Goal: Task Accomplishment & Management: Manage account settings

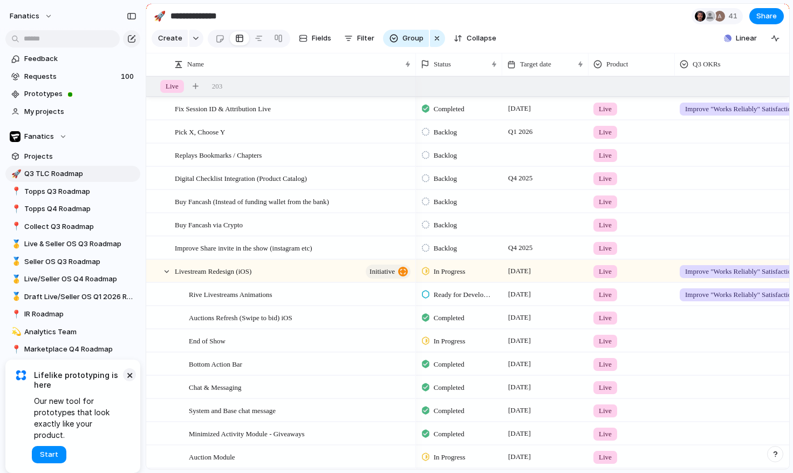
click at [132, 381] on button "×" at bounding box center [129, 374] width 13 height 13
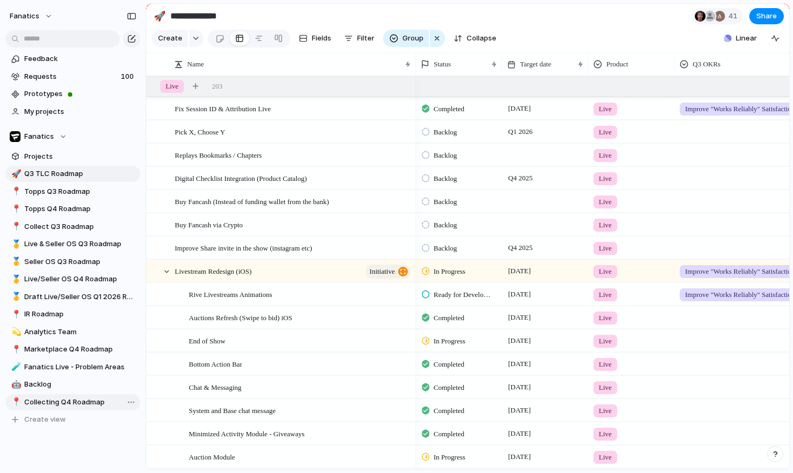
click at [103, 404] on span "Collecting Q4 Roadmap" at bounding box center [80, 402] width 112 height 11
type input "**********"
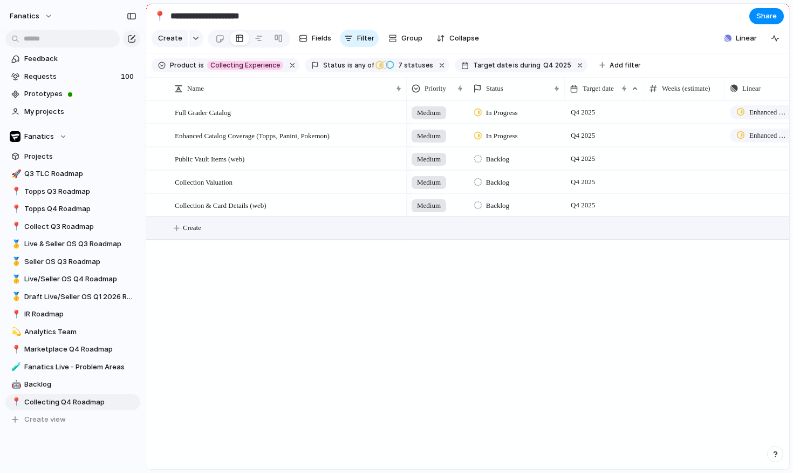
click at [197, 224] on span "Create" at bounding box center [192, 227] width 18 height 11
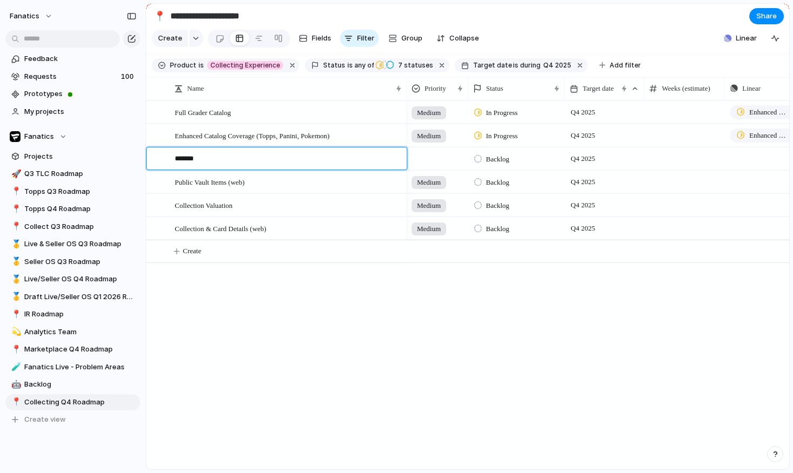
type textarea "********"
click at [242, 417] on div "Full Grader Catalog Enhanced Catalog Coverage (Topps, Panini, Pokemon) Public V…" at bounding box center [467, 284] width 643 height 369
click at [435, 160] on div at bounding box center [437, 157] width 60 height 18
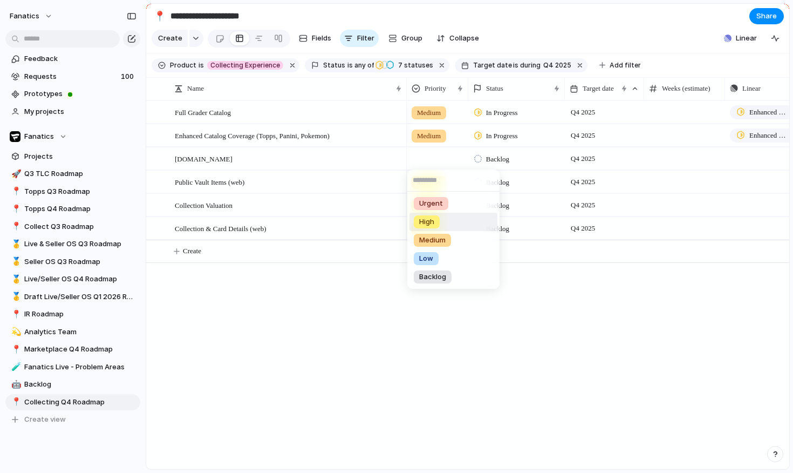
click at [437, 224] on div "High" at bounding box center [427, 221] width 26 height 13
click at [425, 176] on div "Medium" at bounding box center [429, 182] width 35 height 13
click at [333, 304] on div "Urgent High Medium Low Backlog No Priority" at bounding box center [396, 236] width 793 height 473
click at [249, 322] on div "Full Grader Catalog Enhanced Catalog Coverage (Topps, Panini, Pokemon) Public V…" at bounding box center [467, 284] width 643 height 369
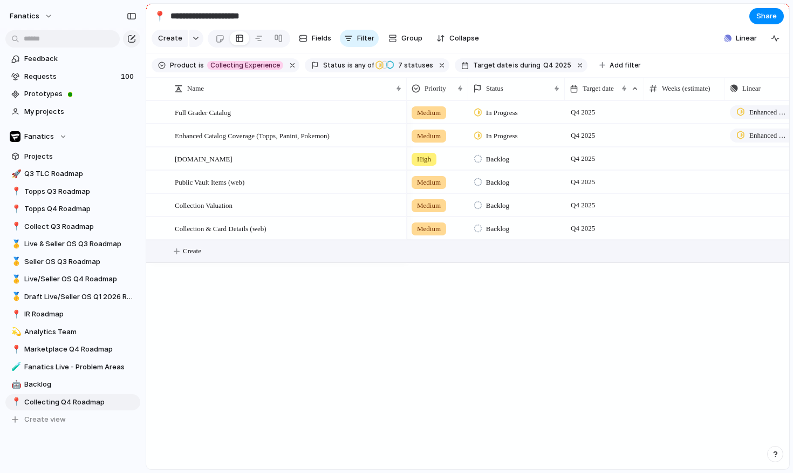
click at [196, 255] on span "Create" at bounding box center [192, 251] width 18 height 11
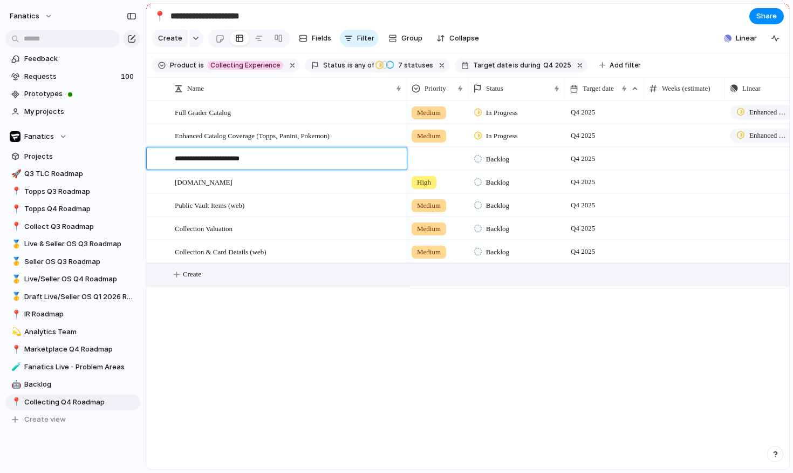
type textarea "**********"
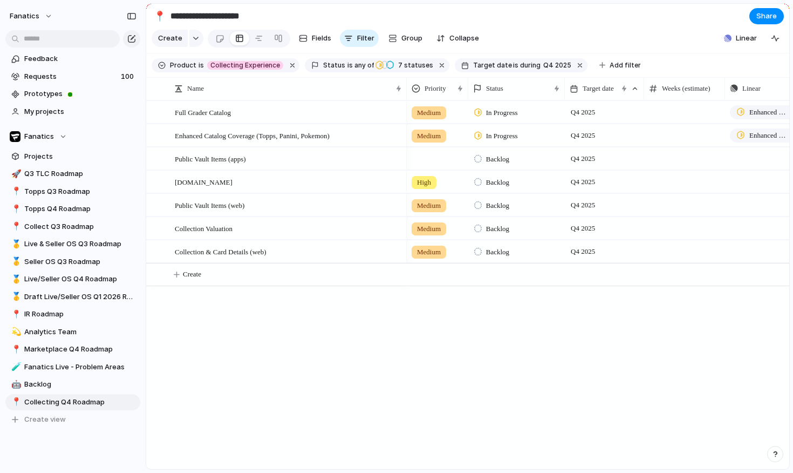
click at [246, 344] on div "Full Grader Catalog Enhanced Catalog Coverage (Topps, Panini, Pokemon) Public V…" at bounding box center [467, 284] width 643 height 369
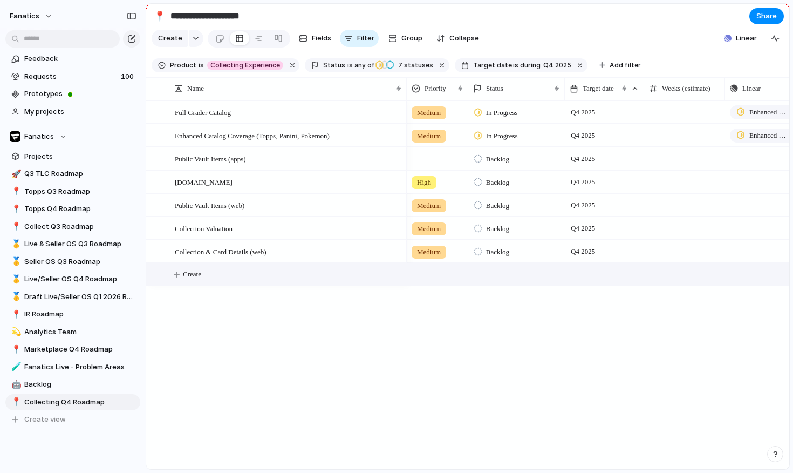
click at [199, 278] on span "Create" at bounding box center [192, 274] width 18 height 11
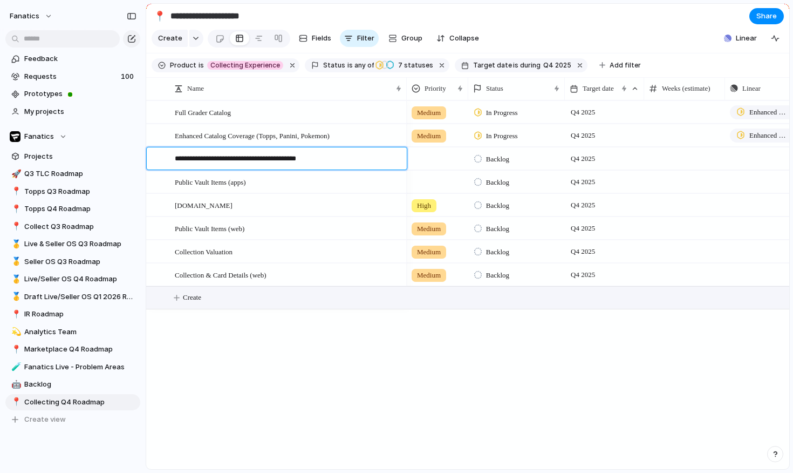
type textarea "**********"
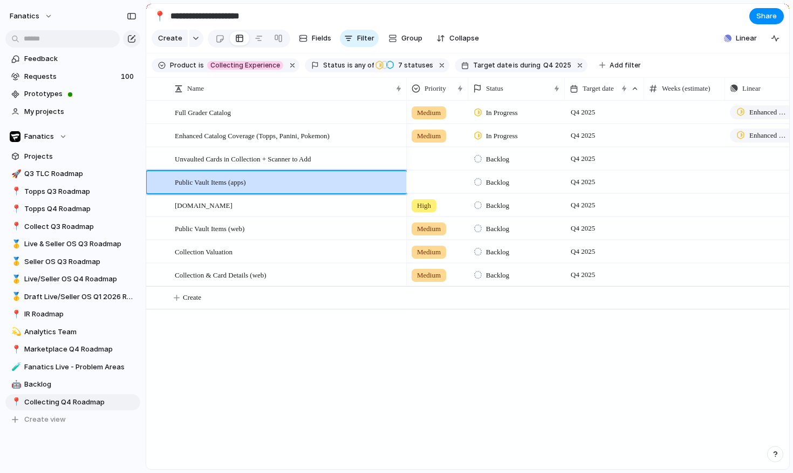
click at [282, 439] on div "Full Grader Catalog Enhanced Catalog Coverage (Topps, Panini, Pokemon) Public V…" at bounding box center [467, 284] width 643 height 369
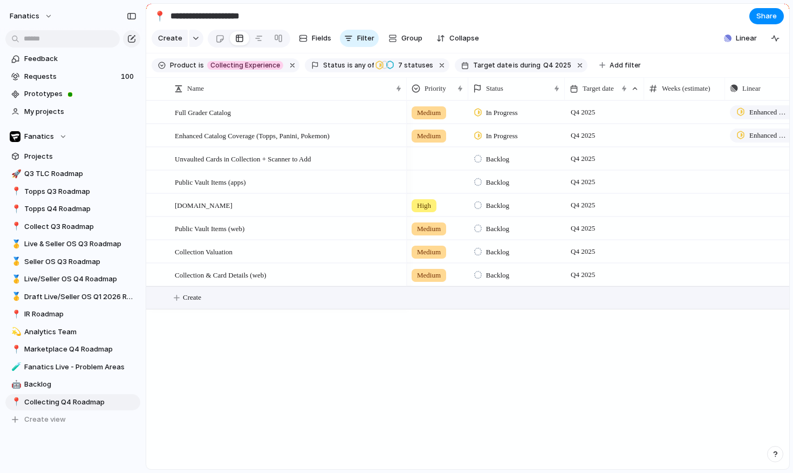
click at [196, 301] on span "Create" at bounding box center [192, 297] width 18 height 11
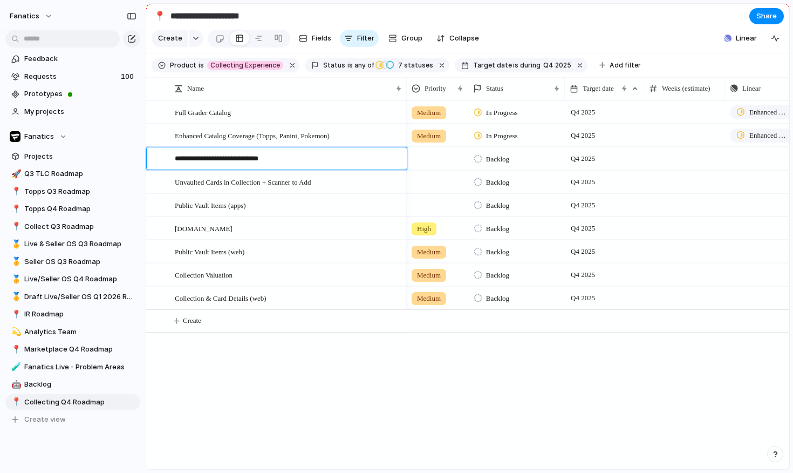
type textarea "**********"
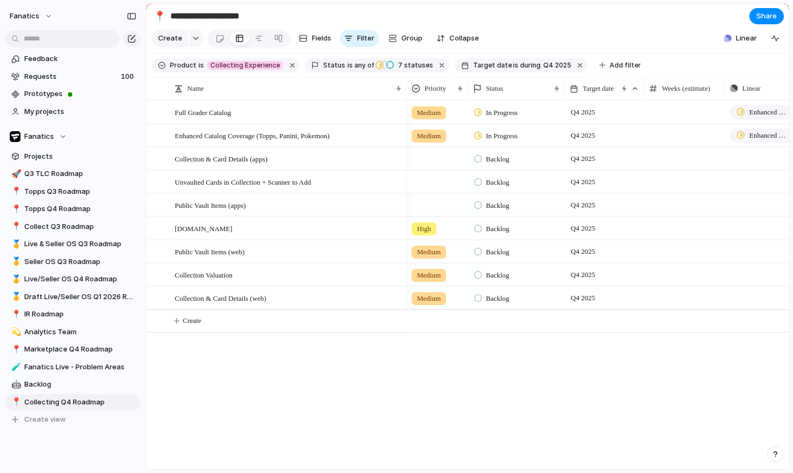
click at [262, 388] on div "Full Grader Catalog Enhanced Catalog Coverage (Topps, Panini, Pokemon) Public V…" at bounding box center [467, 284] width 643 height 369
click at [671, 114] on div at bounding box center [684, 112] width 81 height 22
type input "**"
click at [679, 134] on div at bounding box center [684, 135] width 81 height 22
type input "**"
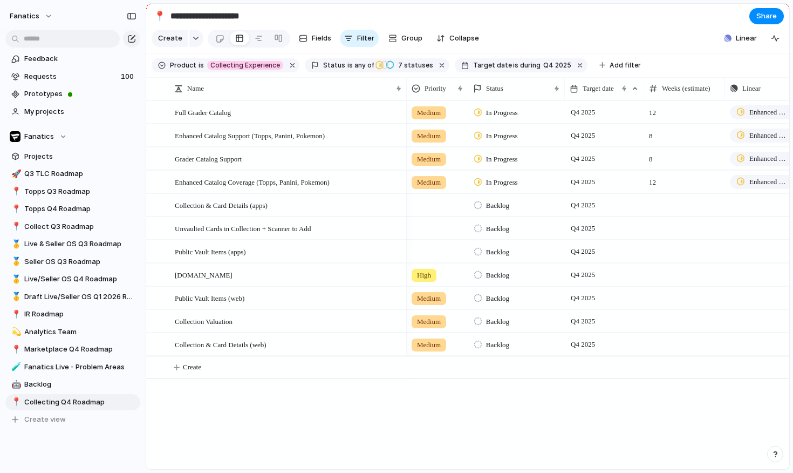
click at [664, 207] on div at bounding box center [684, 205] width 81 height 22
type input "*"
click at [654, 227] on div at bounding box center [684, 228] width 81 height 22
click at [404, 429] on div "Full Grader Catalog Enhanced Catalog Coverage (Topps, Panini, Pokemon) Public V…" at bounding box center [467, 284] width 643 height 369
click at [693, 84] on span "Weeks (estimate)" at bounding box center [686, 88] width 49 height 11
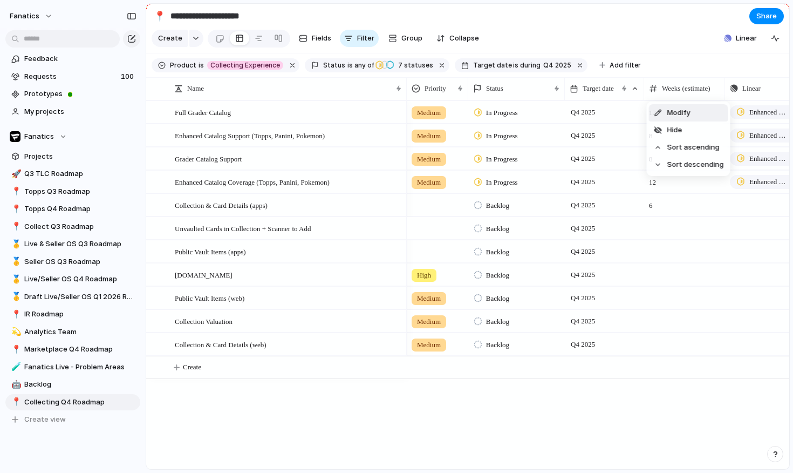
click at [692, 88] on div "Modify Hide Sort ascending Sort descending" at bounding box center [396, 236] width 793 height 473
click at [661, 235] on div at bounding box center [684, 228] width 81 height 22
type input "**"
click at [431, 433] on div "Medium In Progress Q4 2025 12 Enhanced Catalog Support (Topps, Panini, Pokemon)…" at bounding box center [598, 284] width 383 height 369
click at [666, 226] on span "20" at bounding box center [685, 225] width 80 height 17
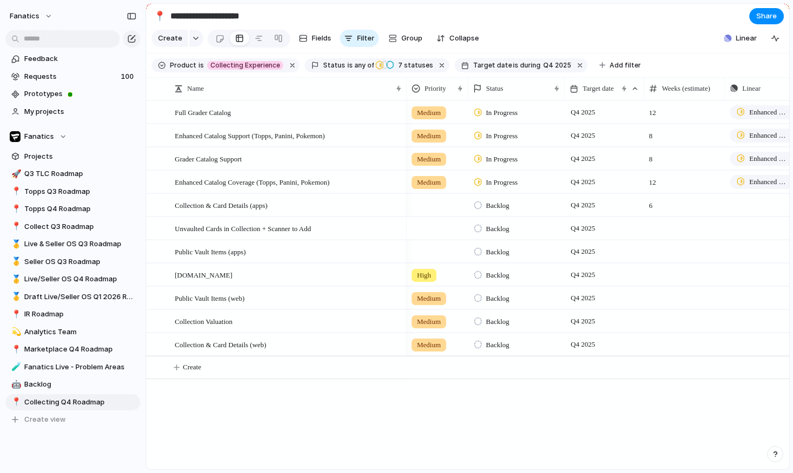
click at [572, 418] on div "Medium In Progress Q4 2025 12 Enhanced Catalog Support (Topps, Panini, Pokemon)…" at bounding box center [598, 284] width 383 height 369
click at [662, 297] on div at bounding box center [684, 298] width 81 height 22
type input "**"
click at [664, 253] on div at bounding box center [684, 251] width 81 height 22
type input "*"
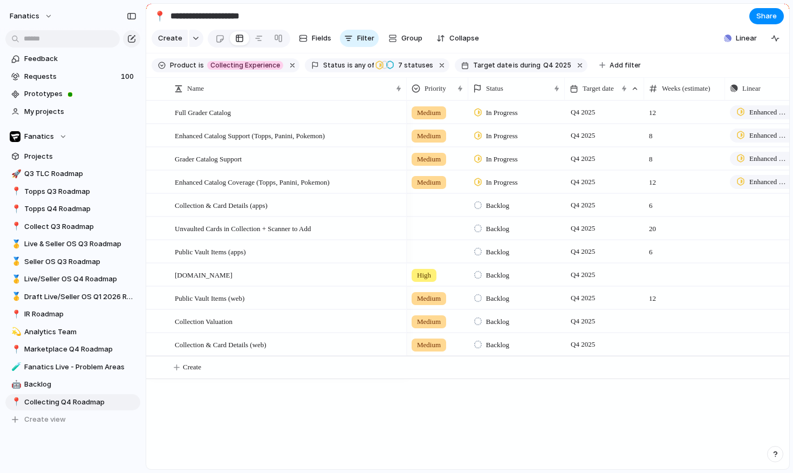
click at [650, 274] on div at bounding box center [684, 274] width 81 height 22
click at [660, 322] on div at bounding box center [684, 321] width 81 height 22
type input "*"
click at [639, 345] on div "Q4 2025" at bounding box center [604, 341] width 78 height 17
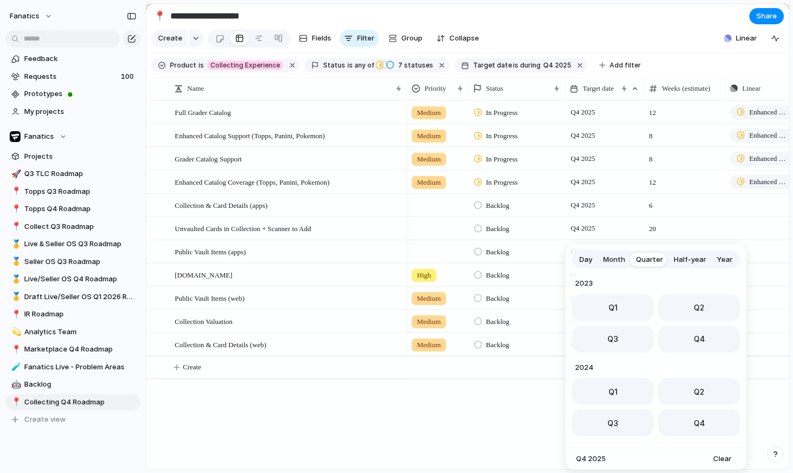
scroll to position [171, 0]
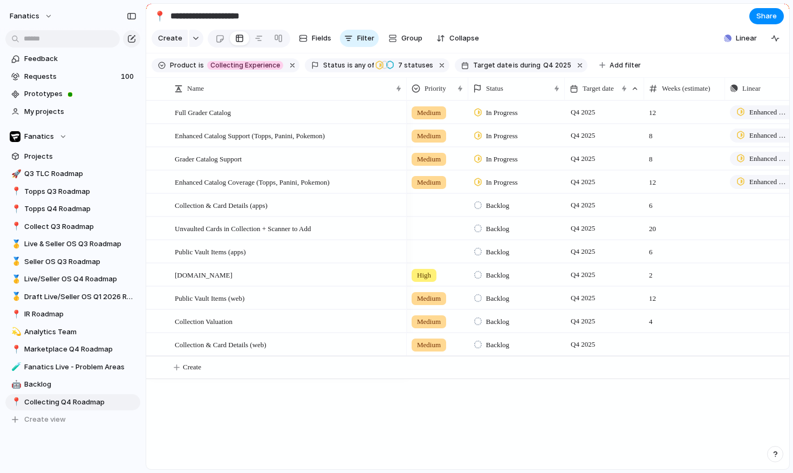
click at [498, 403] on div "Day Month Quarter Half-year Year 2023 Q1 Q2 Q3 Q4 2024 Q1 Q2 Q3 Q4 2025 Q1 Q2 Q…" at bounding box center [396, 236] width 793 height 473
click at [671, 344] on div at bounding box center [684, 344] width 81 height 22
type input "*"
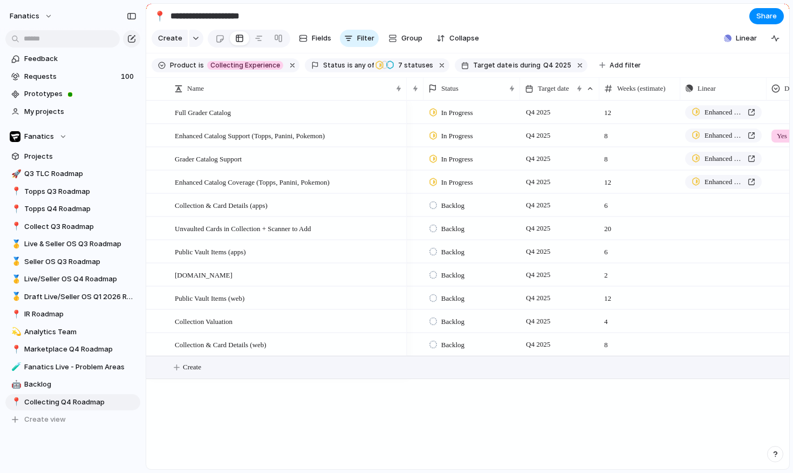
scroll to position [0, 76]
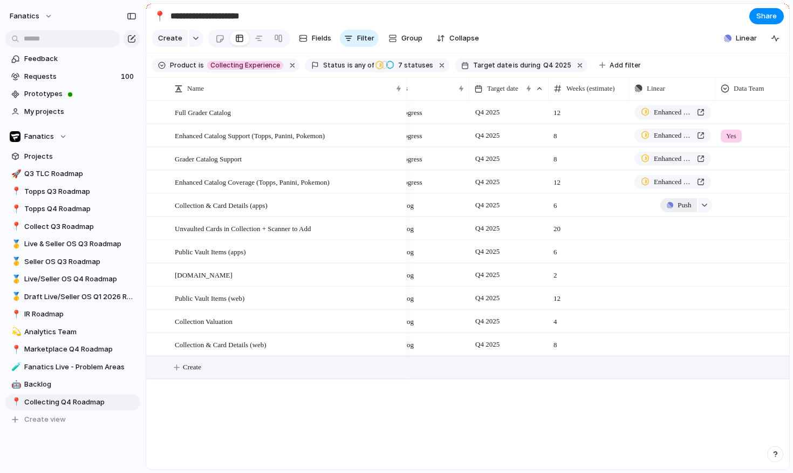
click at [672, 201] on button "Push" at bounding box center [678, 205] width 36 height 14
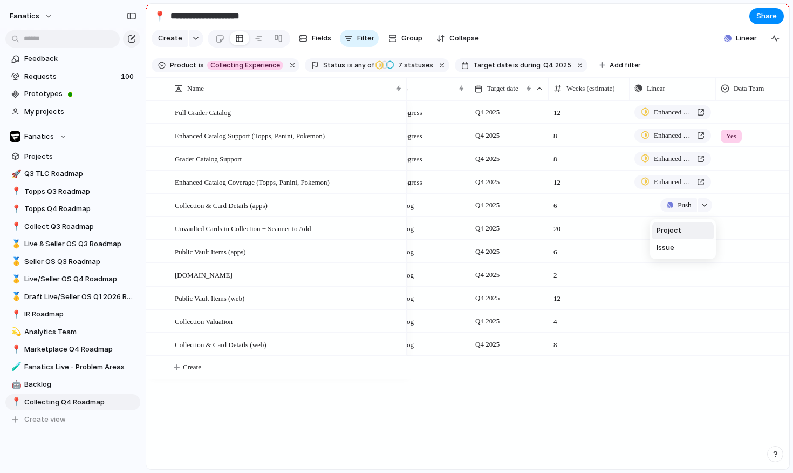
click at [644, 211] on div "Project Issue" at bounding box center [396, 236] width 793 height 473
click at [647, 209] on div "Push" at bounding box center [672, 204] width 85 height 21
click at [645, 202] on div "Push" at bounding box center [672, 204] width 85 height 21
click at [703, 203] on div "button" at bounding box center [705, 205] width 8 height 4
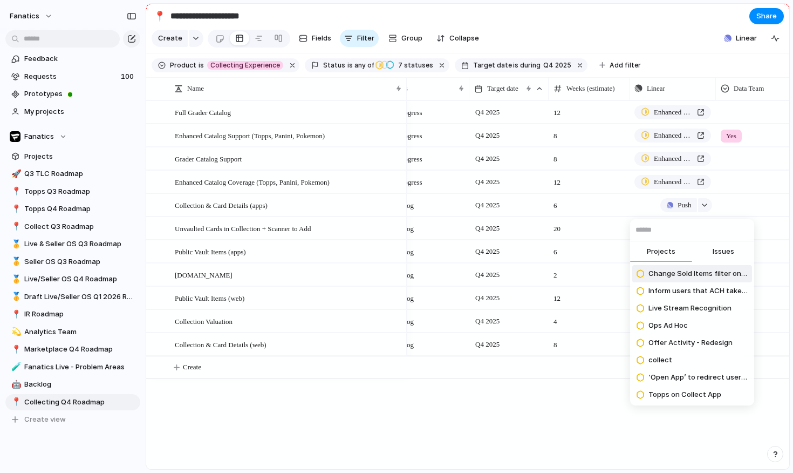
type input "**********"
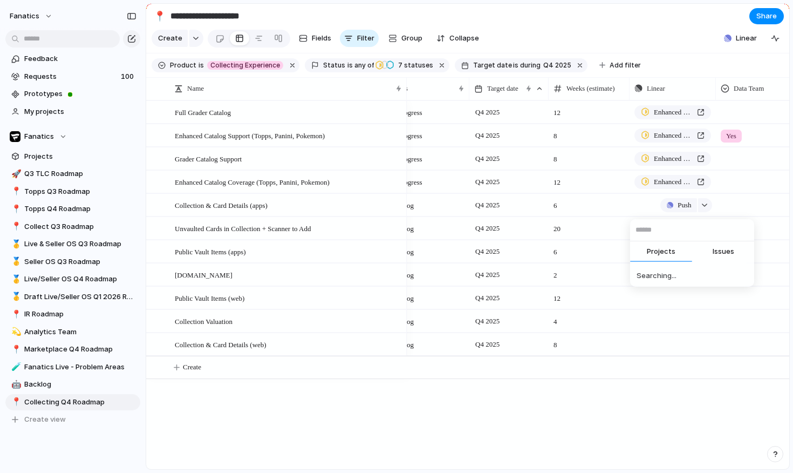
scroll to position [0, 0]
type input "*******"
click at [705, 276] on span "Collections: Path to Card Details, Showcases, and Public Collections" at bounding box center [698, 273] width 99 height 11
click at [644, 229] on div "Push" at bounding box center [672, 227] width 85 height 21
click at [701, 227] on div "button" at bounding box center [705, 228] width 8 height 4
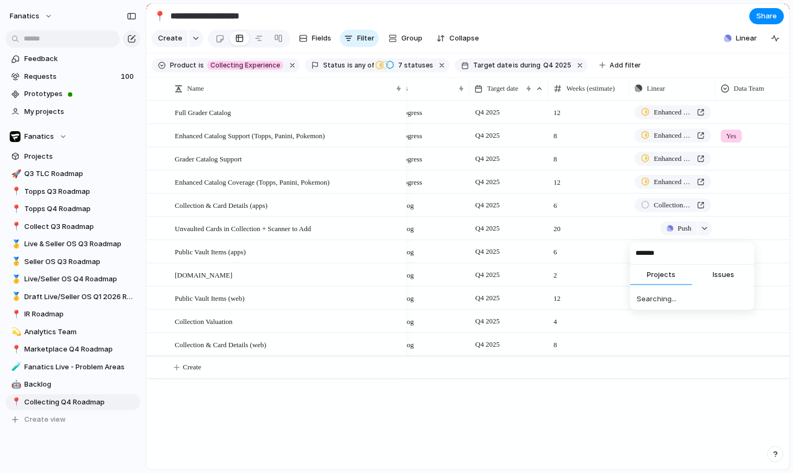
type input "*******"
click at [704, 226] on div "******* Projects Issues Collect - Client event implementation New Fanatics Coll…" at bounding box center [396, 236] width 793 height 473
click at [702, 340] on button "button" at bounding box center [705, 344] width 14 height 14
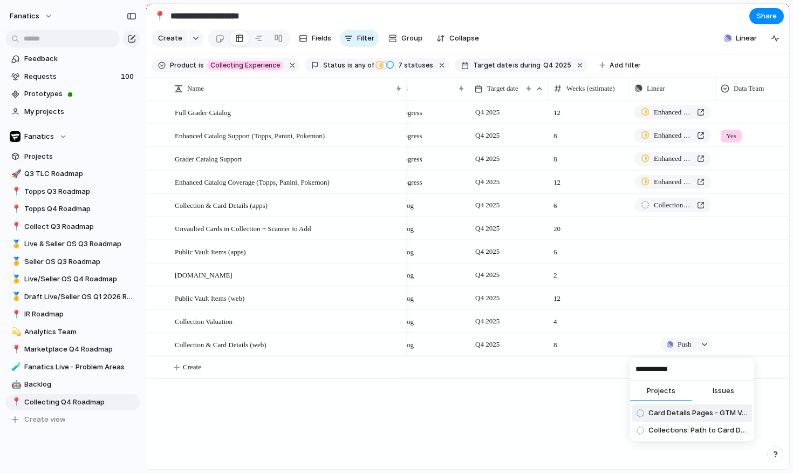
type input "**********"
click at [692, 410] on span "Card Details Pages - GTM Version" at bounding box center [698, 412] width 99 height 11
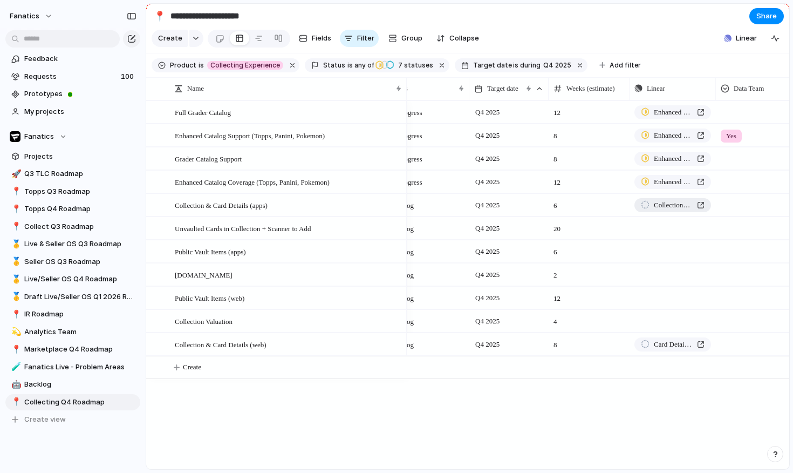
click at [691, 205] on span "Collections: Path to Card Details, Showcases, and Public Collections" at bounding box center [673, 205] width 39 height 11
click at [714, 210] on div "Collections: Path to Card Details, Showcases, and Public Collections" at bounding box center [672, 203] width 85 height 18
type input "*********"
click at [683, 264] on li "Card Details Pages - GTM Version" at bounding box center [692, 270] width 120 height 17
click at [651, 228] on div "Push" at bounding box center [672, 227] width 85 height 21
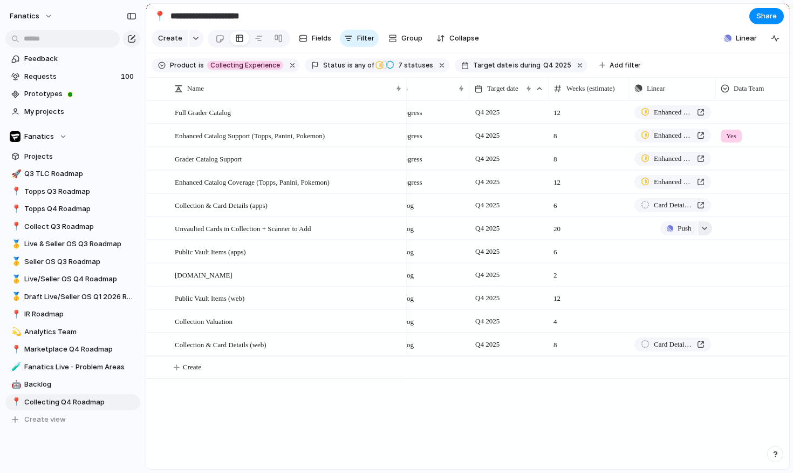
click at [704, 227] on div "button" at bounding box center [705, 228] width 8 height 4
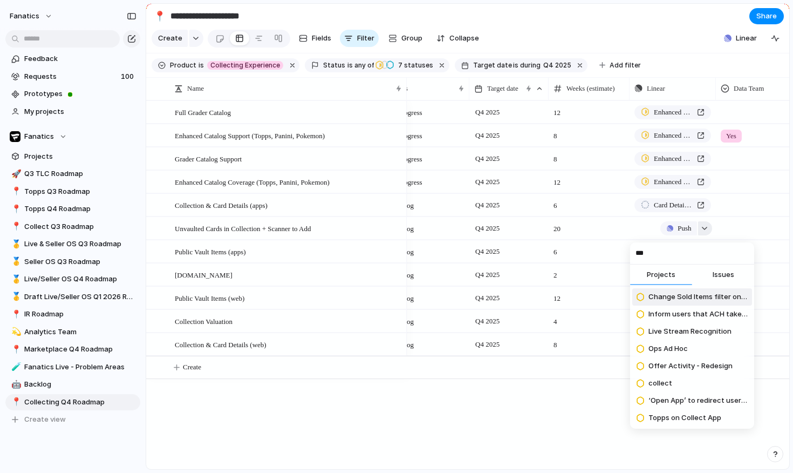
type input "****"
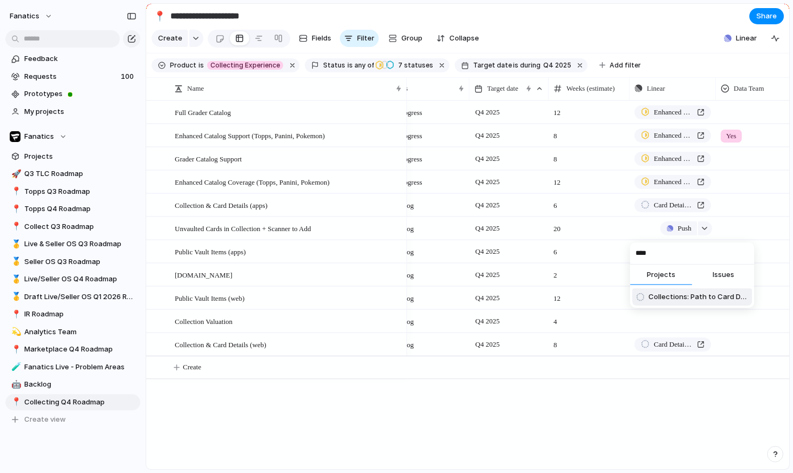
click at [699, 296] on span "Collections: Path to Card Details, Showcases, and Public Collections" at bounding box center [698, 296] width 99 height 11
click at [660, 276] on div "Push" at bounding box center [686, 275] width 52 height 14
click at [706, 273] on div "button" at bounding box center [705, 274] width 8 height 4
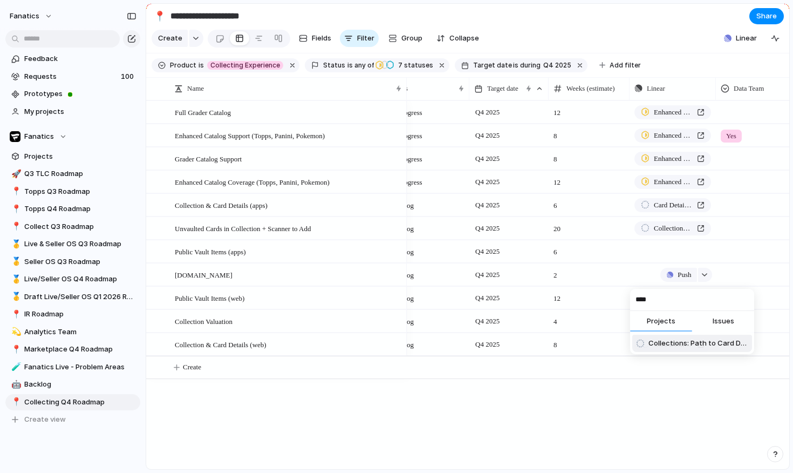
type input "****"
click at [688, 343] on span "Collections: Path to Card Details, Showcases, and Public Collections" at bounding box center [698, 343] width 99 height 11
click at [709, 316] on button "button" at bounding box center [705, 321] width 14 height 14
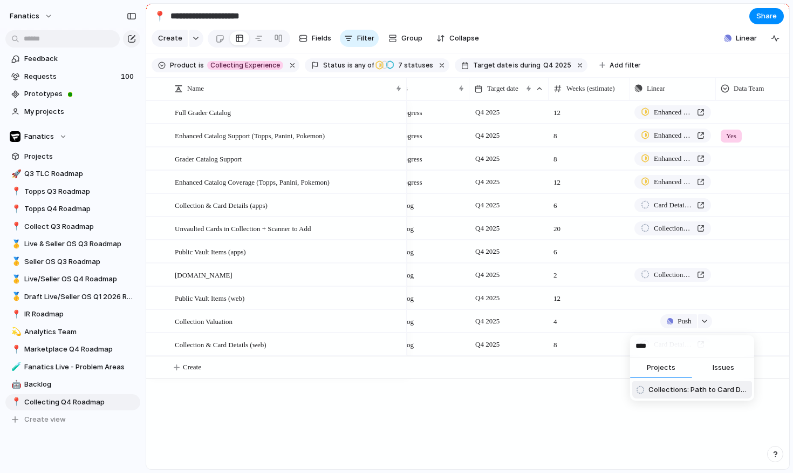
type input "****"
click at [714, 394] on span "Collections: Path to Card Details, Showcases, and Public Collections" at bounding box center [698, 389] width 99 height 11
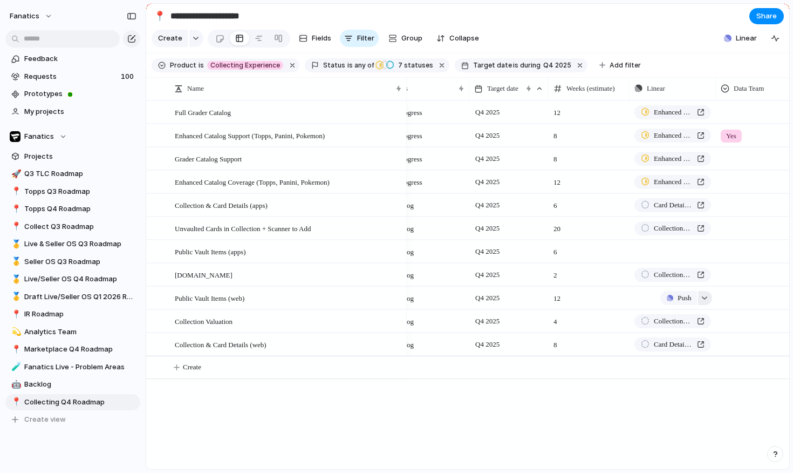
click at [705, 298] on div "button" at bounding box center [705, 298] width 8 height 4
type input "**********"
click at [705, 369] on span "Public vault items" at bounding box center [679, 366] width 60 height 11
click at [667, 255] on button "Push" at bounding box center [678, 251] width 36 height 14
click at [647, 246] on div "Project Issue" at bounding box center [396, 236] width 793 height 473
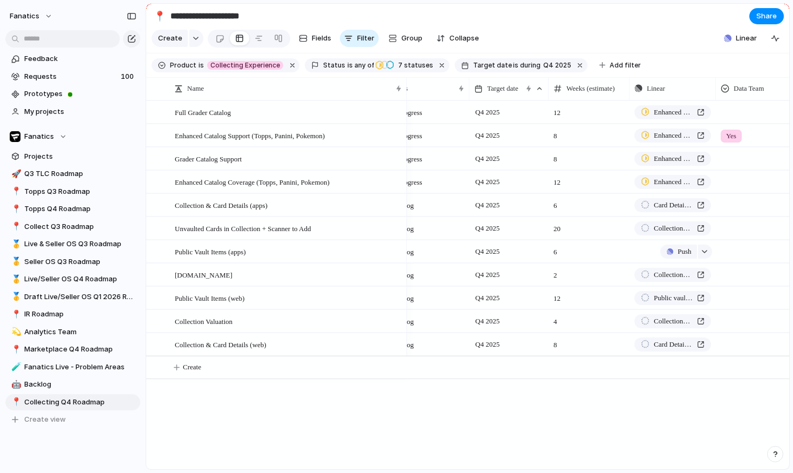
click at [650, 249] on div "Push" at bounding box center [672, 251] width 85 height 21
click at [704, 256] on button "button" at bounding box center [705, 251] width 14 height 14
type input "***"
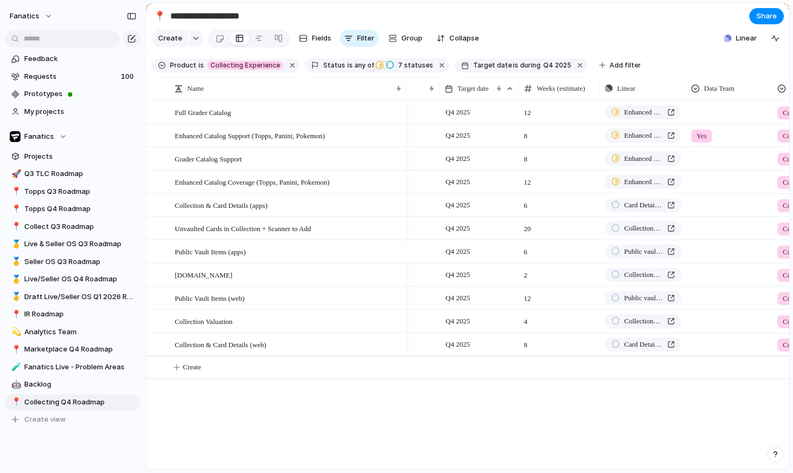
scroll to position [0, 211]
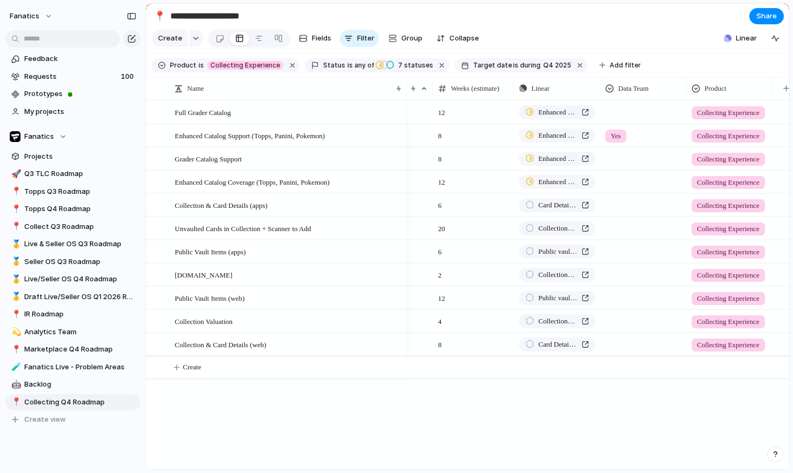
click at [650, 108] on div at bounding box center [643, 110] width 85 height 18
click at [624, 155] on span "Yes" at bounding box center [619, 157] width 12 height 11
click at [655, 152] on div at bounding box center [643, 157] width 85 height 18
click at [624, 207] on span "Yes" at bounding box center [619, 203] width 12 height 11
click at [630, 181] on div at bounding box center [643, 180] width 85 height 18
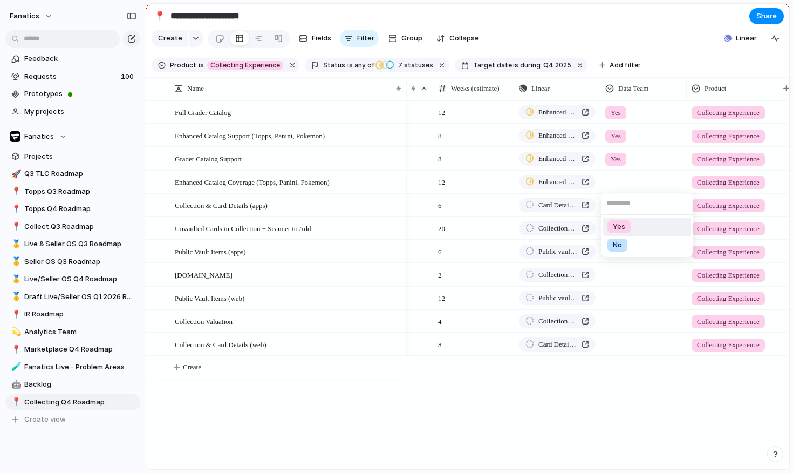
click at [626, 228] on div "Yes" at bounding box center [619, 226] width 23 height 13
click at [623, 208] on div at bounding box center [643, 203] width 85 height 18
drag, startPoint x: 629, startPoint y: 243, endPoint x: 634, endPoint y: 237, distance: 8.1
click at [629, 243] on li "Yes" at bounding box center [647, 250] width 88 height 18
click at [636, 235] on div at bounding box center [644, 228] width 86 height 22
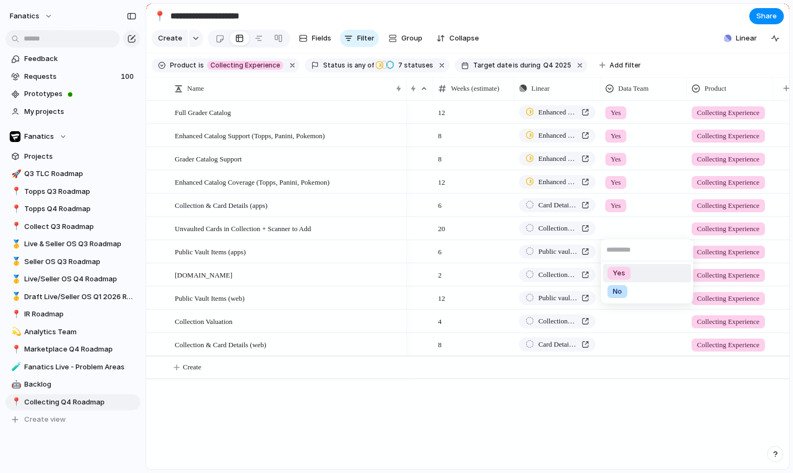
click at [637, 272] on li "Yes" at bounding box center [647, 273] width 88 height 18
click at [639, 265] on div at bounding box center [643, 273] width 85 height 18
click at [631, 314] on li "Yes" at bounding box center [647, 319] width 88 height 18
click at [636, 253] on div at bounding box center [643, 250] width 85 height 18
click at [642, 300] on li "Yes" at bounding box center [641, 296] width 77 height 18
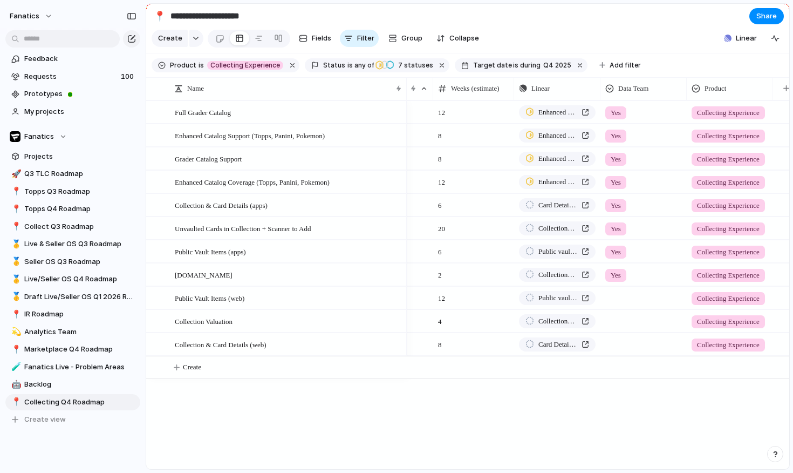
click at [639, 310] on div at bounding box center [644, 321] width 86 height 22
click at [640, 357] on li "Yes" at bounding box center [647, 366] width 88 height 18
click at [644, 296] on div at bounding box center [643, 296] width 85 height 18
click at [635, 333] on ul "Yes No" at bounding box center [647, 352] width 92 height 42
click at [632, 344] on li "Yes" at bounding box center [647, 342] width 88 height 18
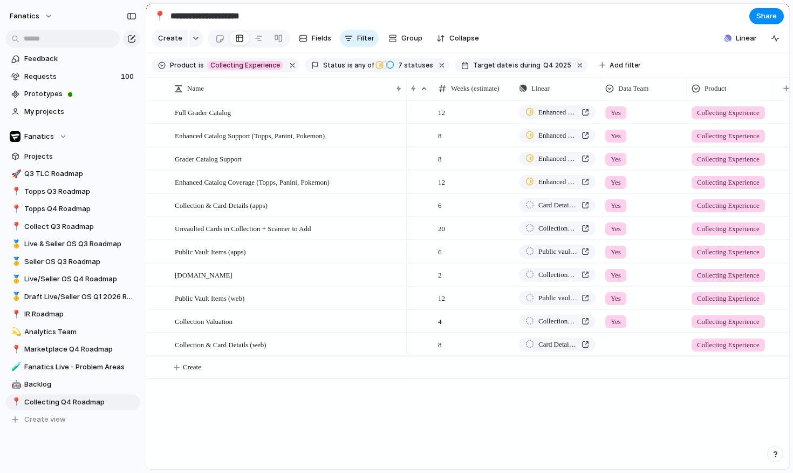
click at [636, 333] on div at bounding box center [643, 342] width 85 height 18
click at [632, 387] on li "Yes" at bounding box center [647, 389] width 88 height 18
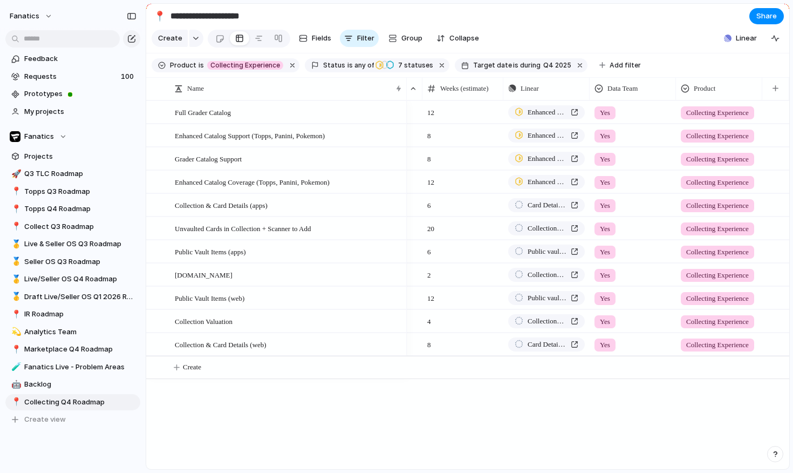
scroll to position [0, 0]
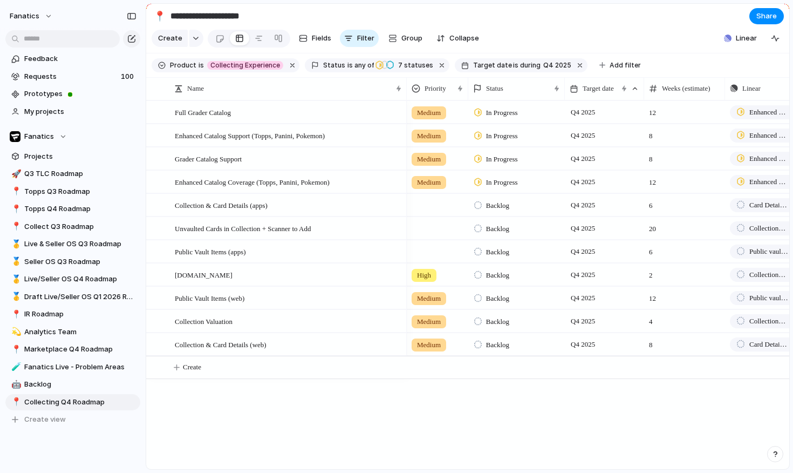
click at [434, 112] on span "Medium" at bounding box center [429, 112] width 24 height 11
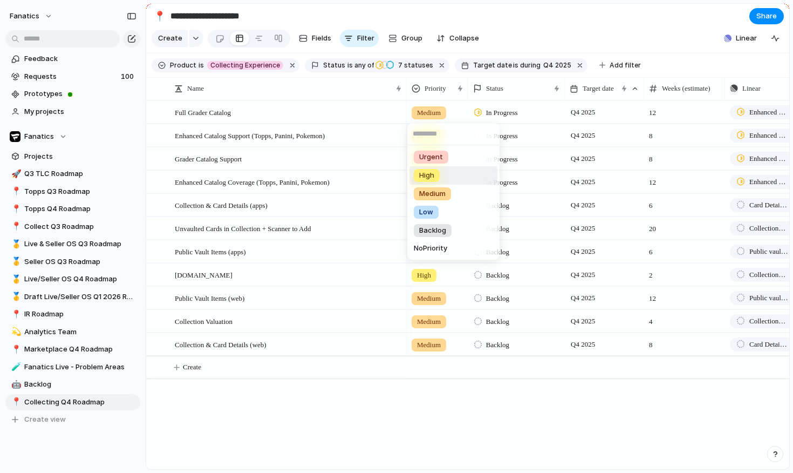
click at [427, 167] on li "High" at bounding box center [454, 175] width 88 height 18
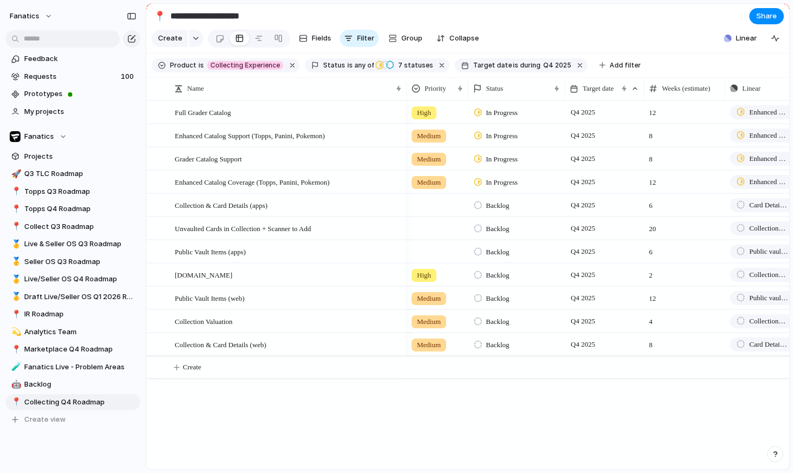
click at [422, 138] on span "Medium" at bounding box center [429, 136] width 24 height 11
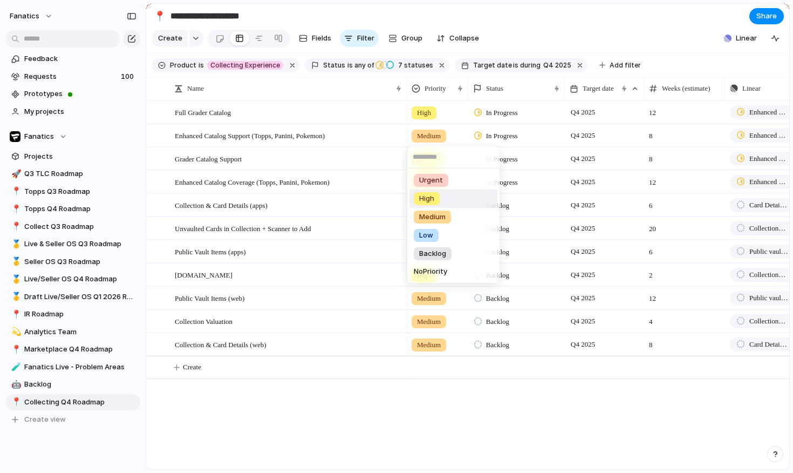
click at [428, 197] on span "High" at bounding box center [426, 198] width 15 height 11
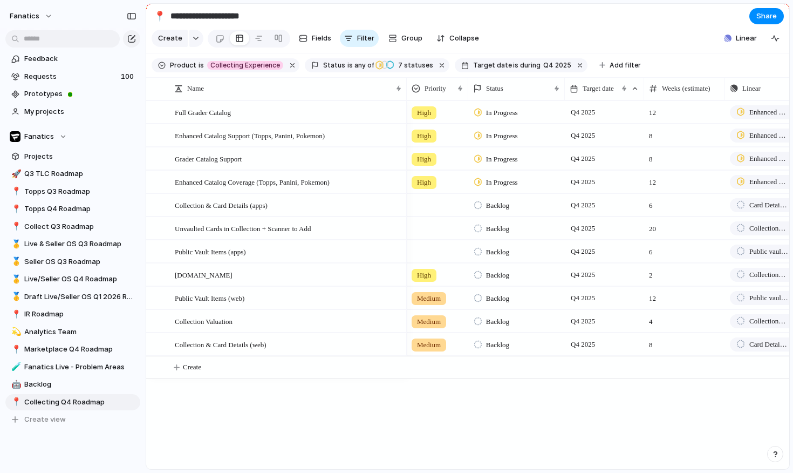
click at [430, 160] on span "High" at bounding box center [424, 159] width 14 height 11
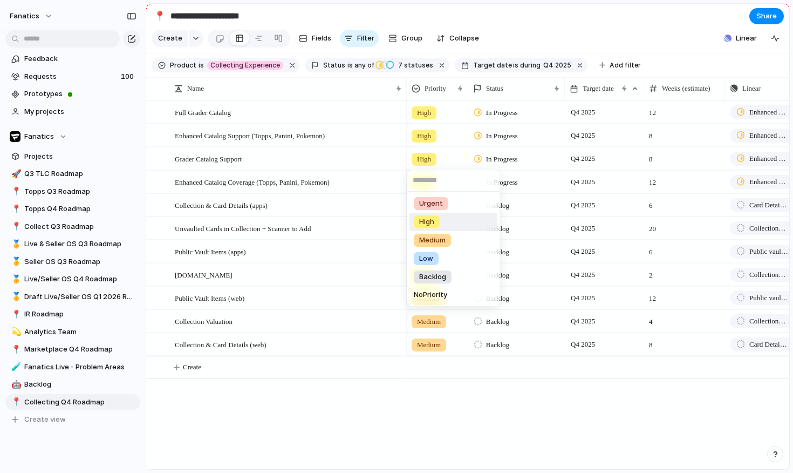
click at [425, 220] on span "High" at bounding box center [426, 221] width 15 height 11
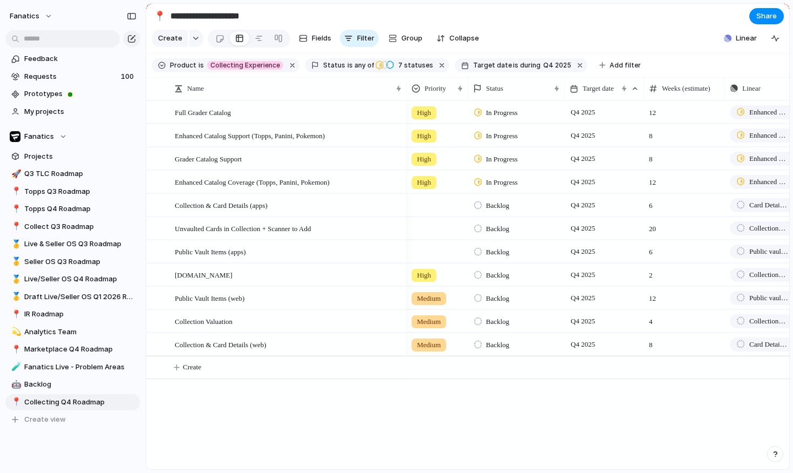
click at [427, 183] on span "High" at bounding box center [424, 182] width 14 height 11
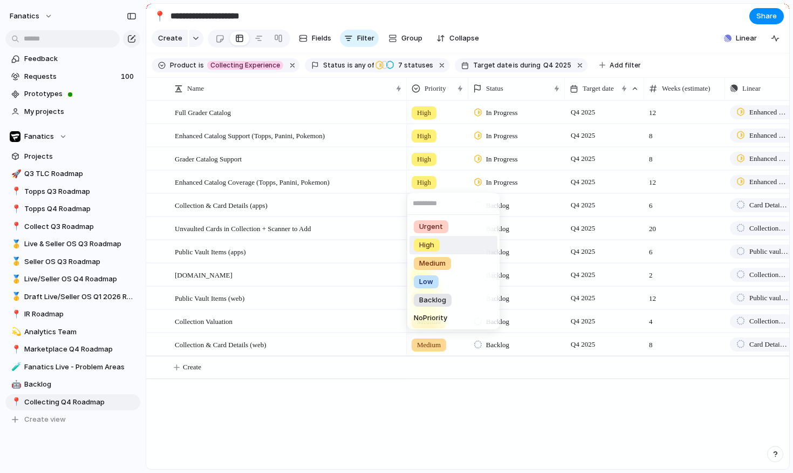
click at [371, 201] on div "Urgent High Medium Low Backlog No Priority" at bounding box center [396, 236] width 793 height 473
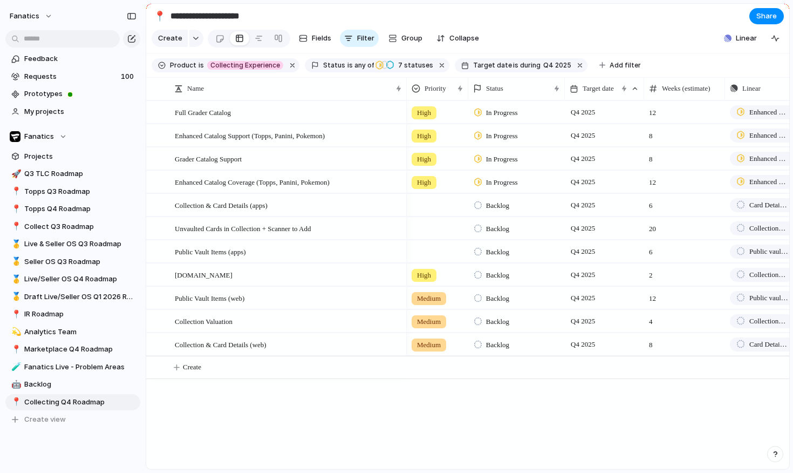
click at [424, 206] on div at bounding box center [437, 203] width 60 height 18
click at [437, 285] on span "Medium" at bounding box center [432, 286] width 26 height 11
click at [436, 230] on div at bounding box center [437, 226] width 60 height 18
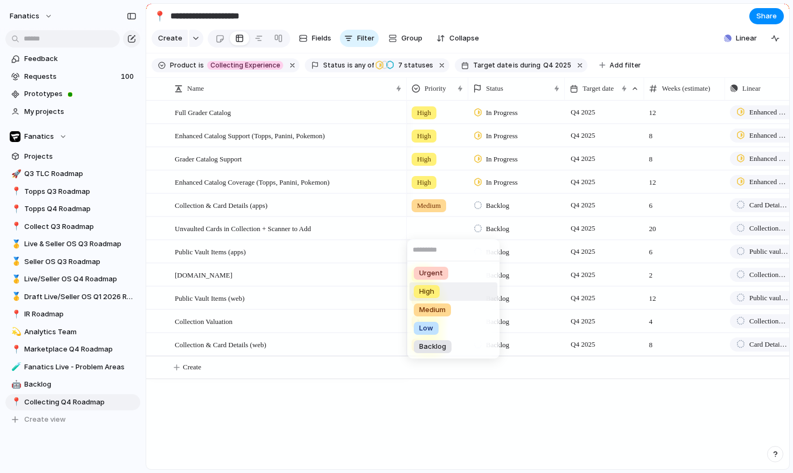
click at [435, 288] on div "High" at bounding box center [427, 291] width 26 height 13
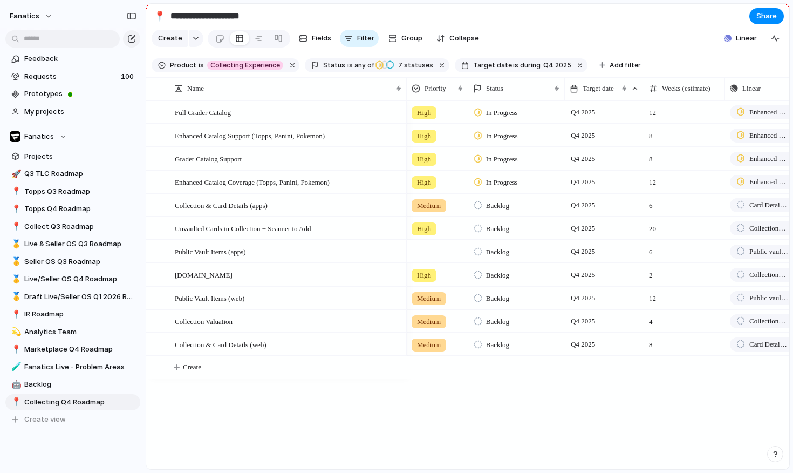
click at [438, 251] on div at bounding box center [437, 250] width 60 height 18
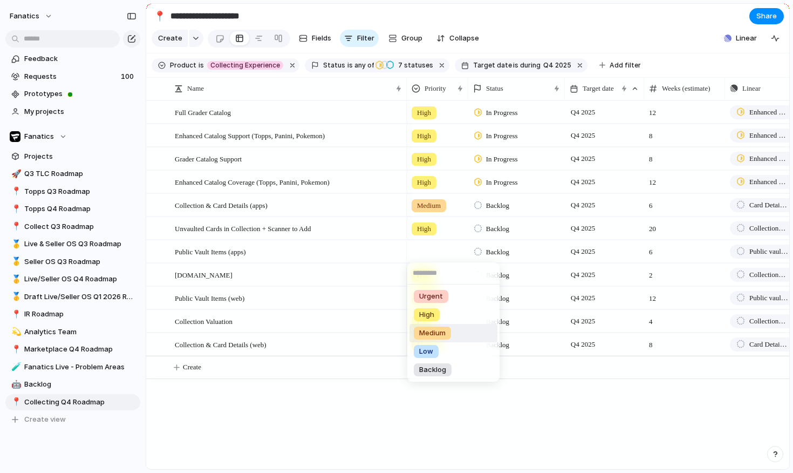
click at [437, 331] on span "Medium" at bounding box center [432, 333] width 26 height 11
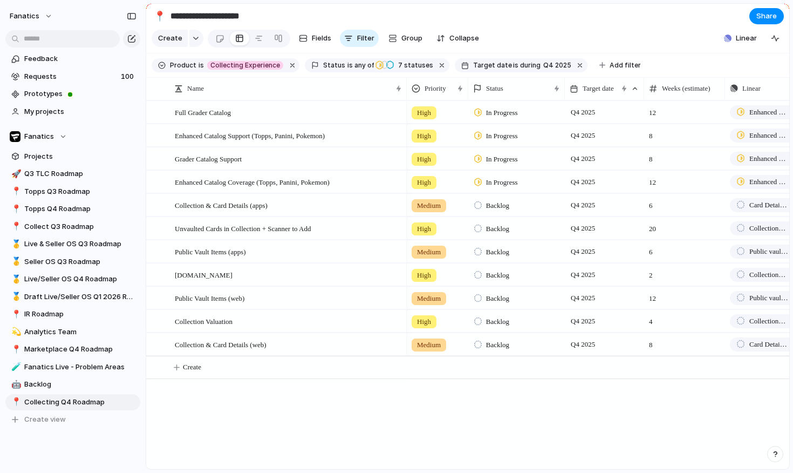
click at [446, 279] on div "High" at bounding box center [437, 273] width 60 height 18
click at [436, 353] on span "Medium" at bounding box center [432, 356] width 26 height 11
click at [439, 319] on span "Medium" at bounding box center [429, 321] width 24 height 11
click at [359, 393] on div "Urgent High Medium Low Backlog No Priority" at bounding box center [396, 236] width 793 height 473
click at [289, 105] on div "Full Grader Catalog" at bounding box center [289, 112] width 228 height 22
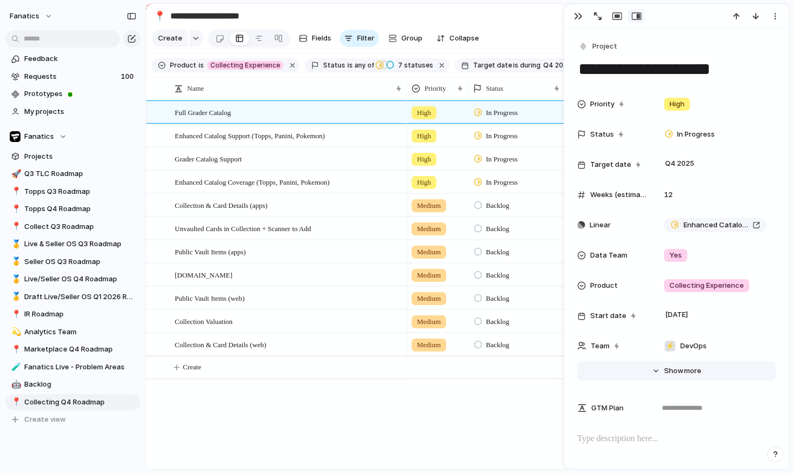
click at [701, 370] on button "Hide Show more" at bounding box center [676, 370] width 199 height 19
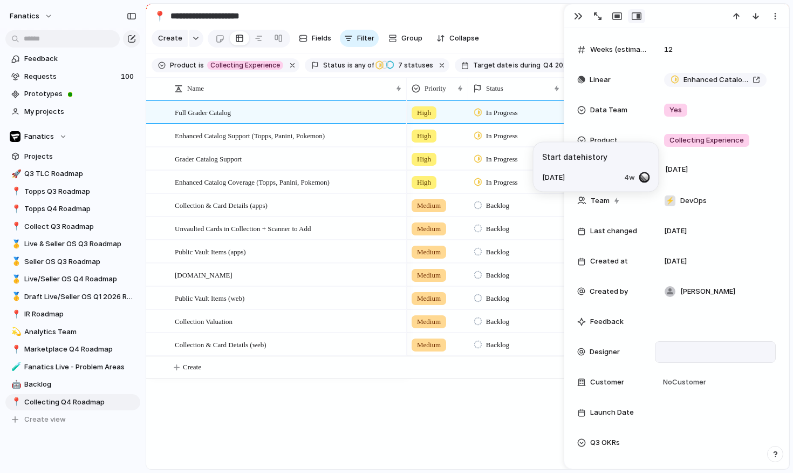
scroll to position [153, 0]
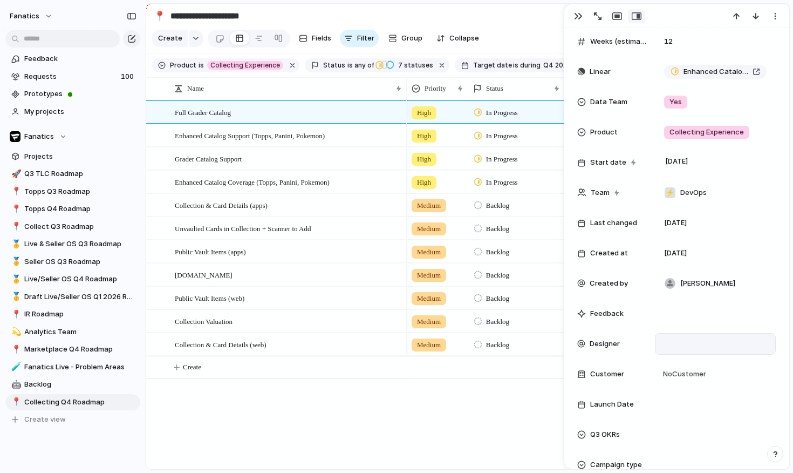
click at [682, 349] on div at bounding box center [715, 344] width 111 height 12
type input "***"
click at [690, 379] on span "[PERSON_NAME]" at bounding box center [704, 381] width 55 height 11
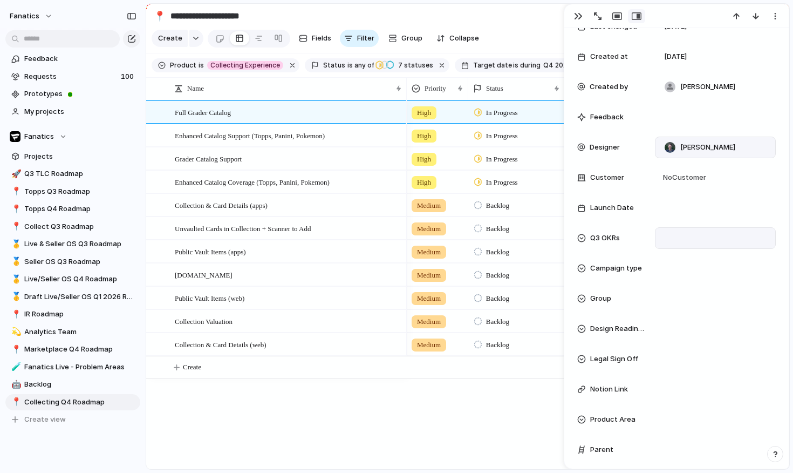
scroll to position [355, 0]
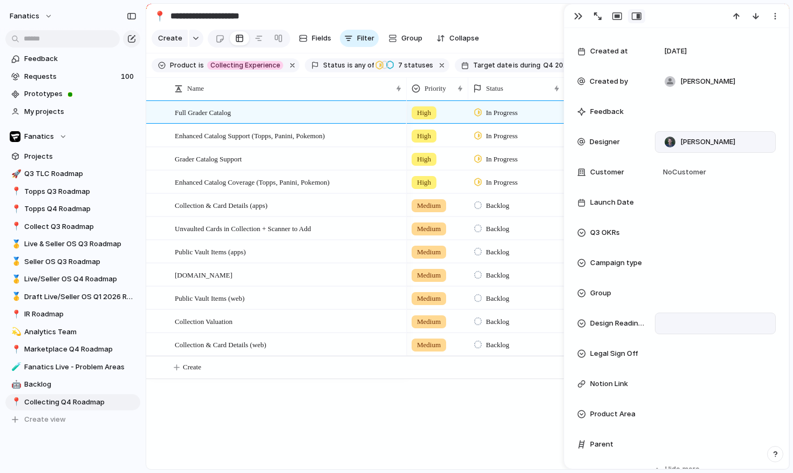
click at [684, 324] on div at bounding box center [715, 323] width 111 height 12
click at [700, 360] on li "Yes" at bounding box center [706, 361] width 88 height 18
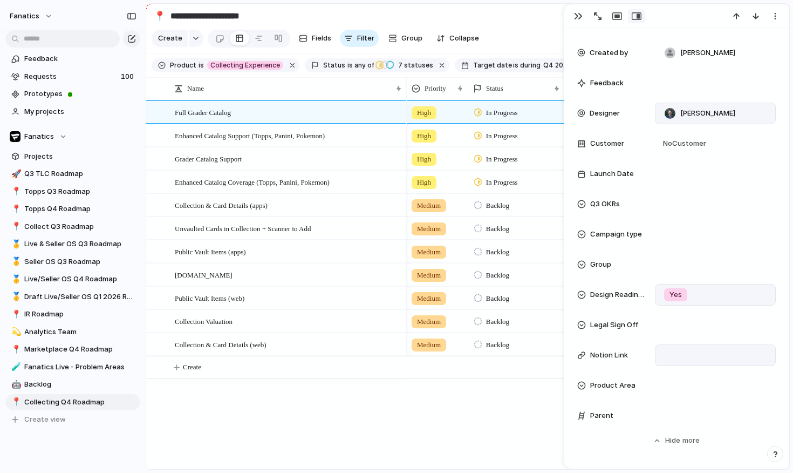
scroll to position [384, 0]
click at [694, 353] on div at bounding box center [715, 354] width 113 height 14
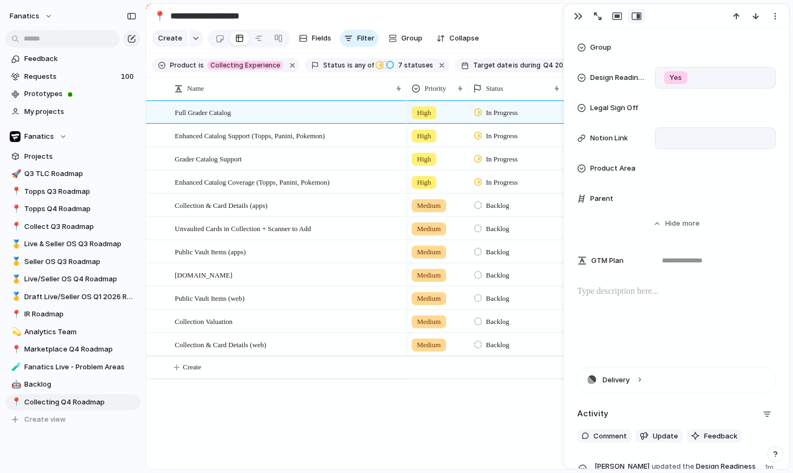
scroll to position [603, 0]
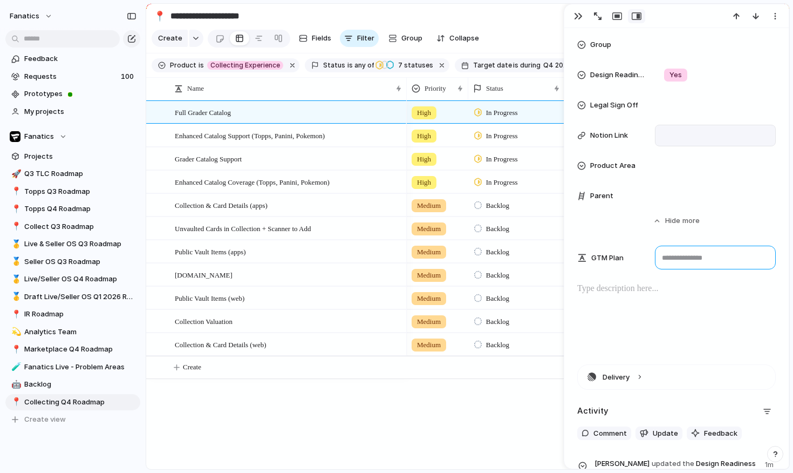
click at [691, 259] on textarea at bounding box center [715, 258] width 121 height 24
paste textarea "**********"
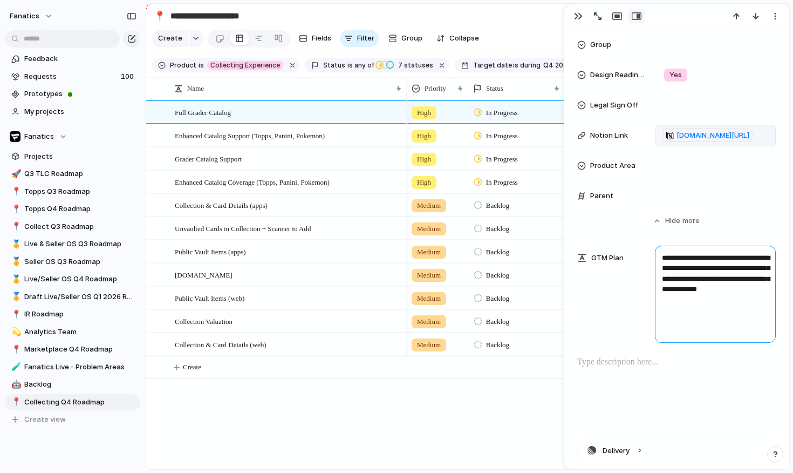
type textarea "**********"
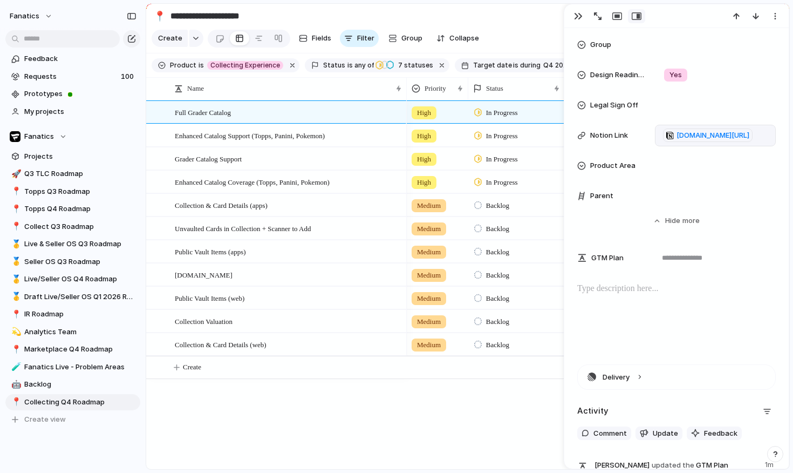
click at [452, 434] on div "High In Progress Q4 2025 12 Enhanced Catalog Support (Topps, Panini, Pokemon) Y…" at bounding box center [598, 284] width 383 height 369
click at [324, 135] on span "Enhanced Catalog Support (Topps, Panini, Pokemon)" at bounding box center [250, 135] width 150 height 12
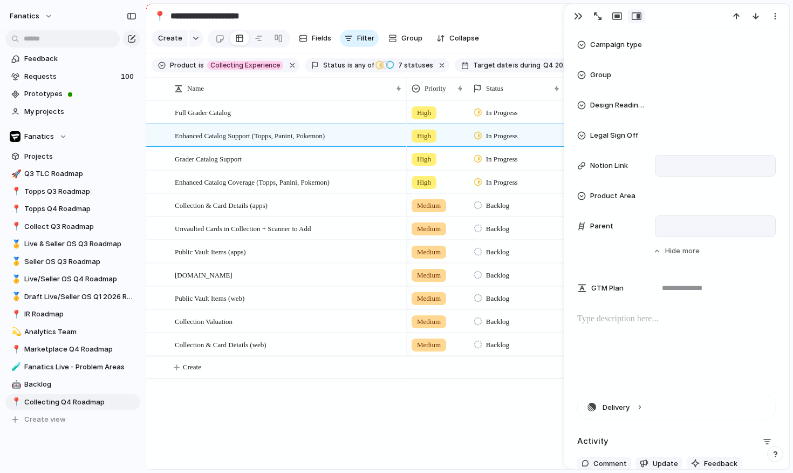
scroll to position [599, 0]
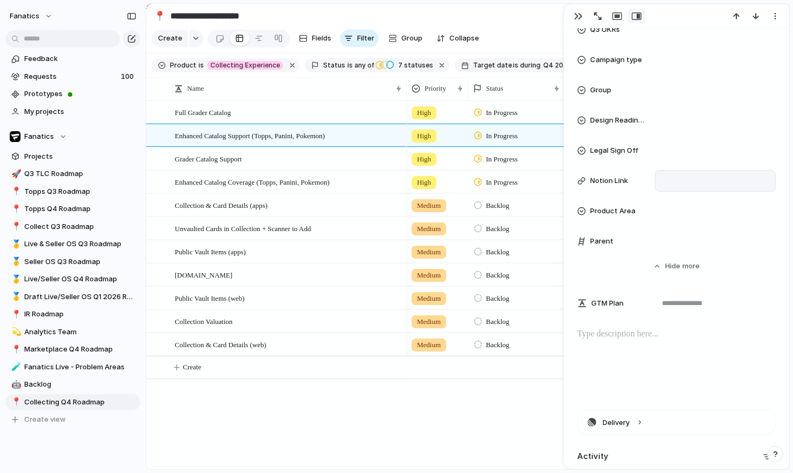
click at [683, 180] on div at bounding box center [715, 181] width 113 height 14
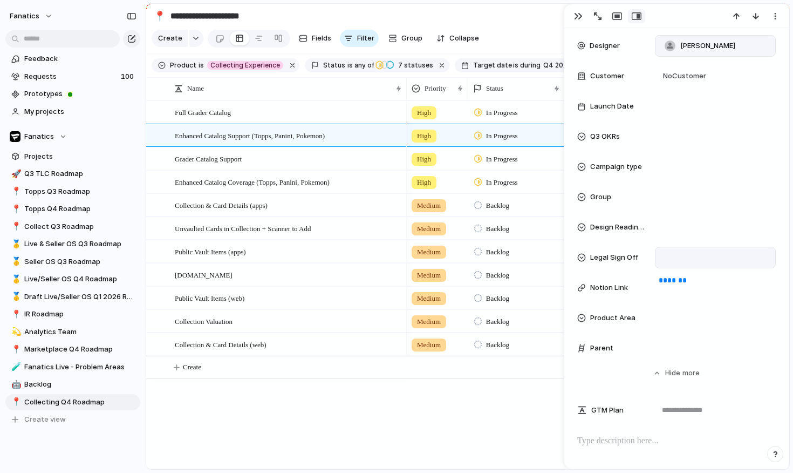
scroll to position [482, 0]
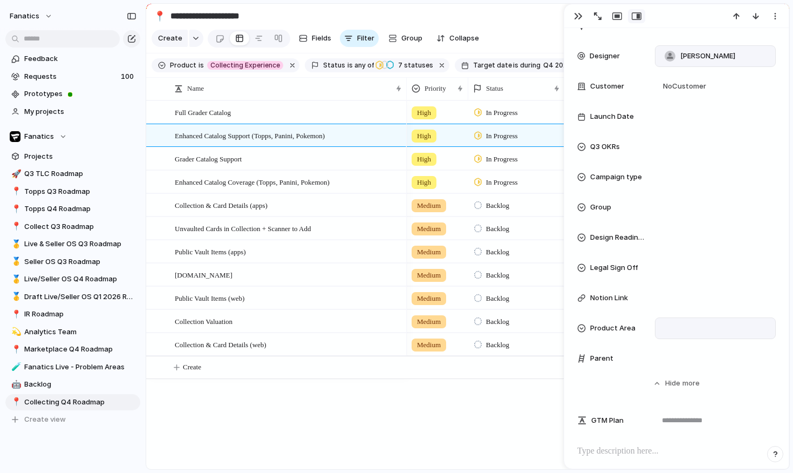
click at [679, 326] on div at bounding box center [715, 328] width 111 height 12
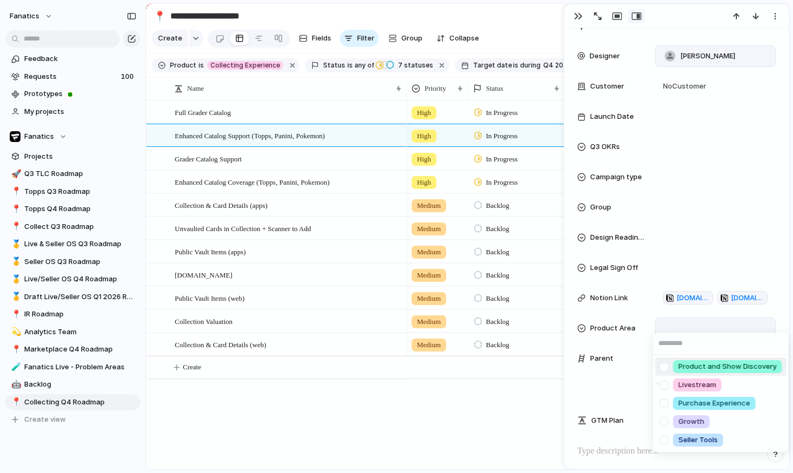
scroll to position [0, 0]
click at [684, 258] on div "Product and Show Discovery Livestream Purchase Experience Growth Seller Tools" at bounding box center [396, 236] width 793 height 473
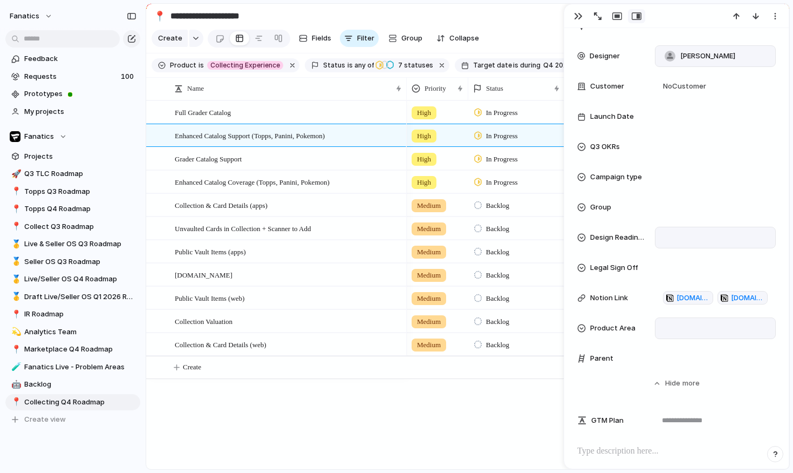
click at [678, 238] on div at bounding box center [715, 237] width 111 height 12
click at [698, 267] on li "Yes" at bounding box center [706, 276] width 88 height 18
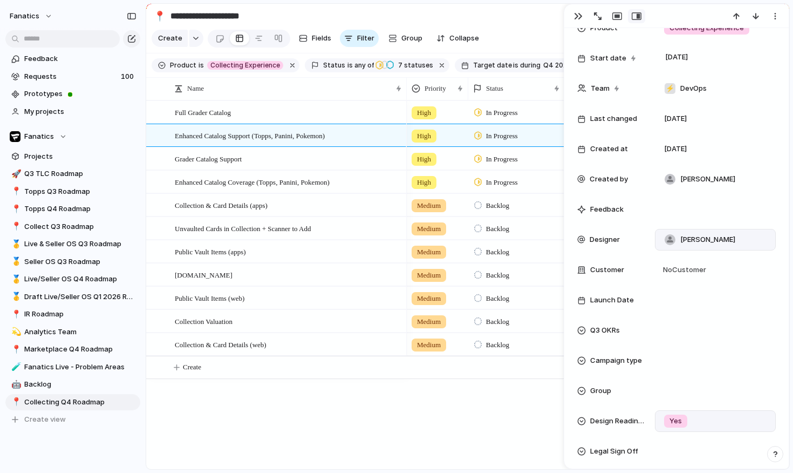
scroll to position [303, 0]
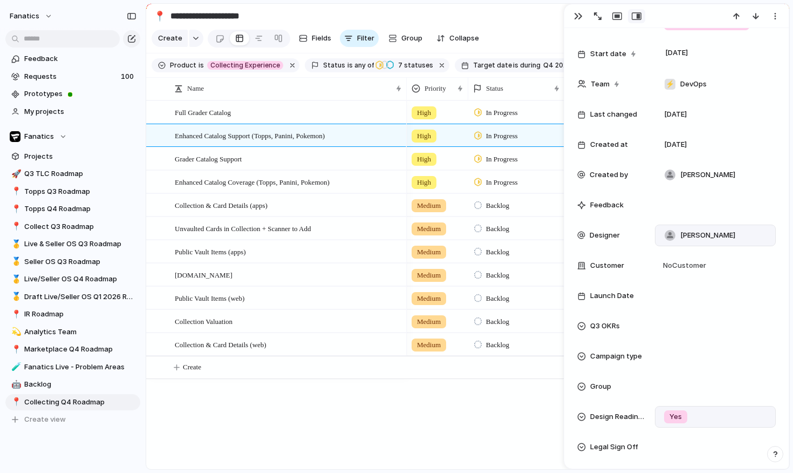
click at [732, 240] on div "[PERSON_NAME]" at bounding box center [715, 235] width 111 height 12
type input "***"
click at [742, 275] on li "[PERSON_NAME]" at bounding box center [721, 278] width 128 height 17
click at [309, 424] on div "Full Grader Catalog Enhanced Catalog Coverage (Topps, Panini, Pokemon) Public V…" at bounding box center [467, 284] width 643 height 369
click at [157, 158] on div at bounding box center [155, 159] width 8 height 8
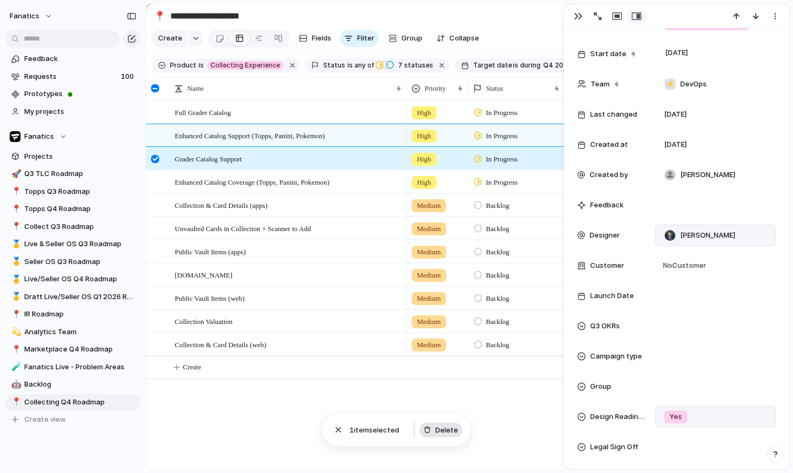
click at [449, 433] on span "Delete" at bounding box center [446, 430] width 23 height 11
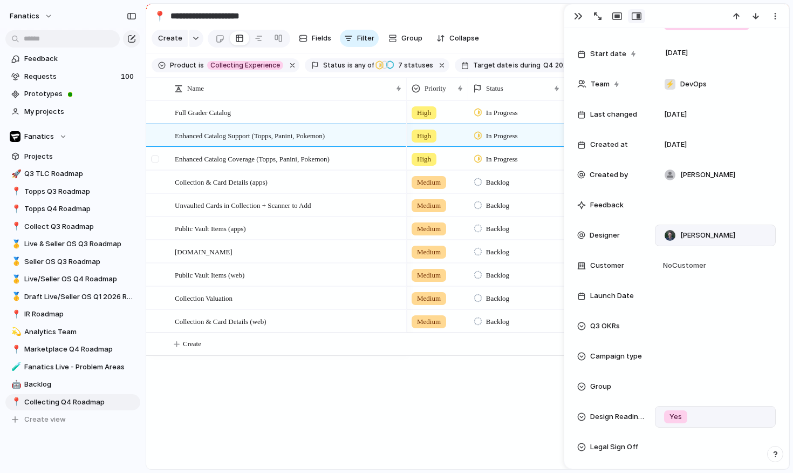
click at [154, 160] on div at bounding box center [155, 159] width 8 height 8
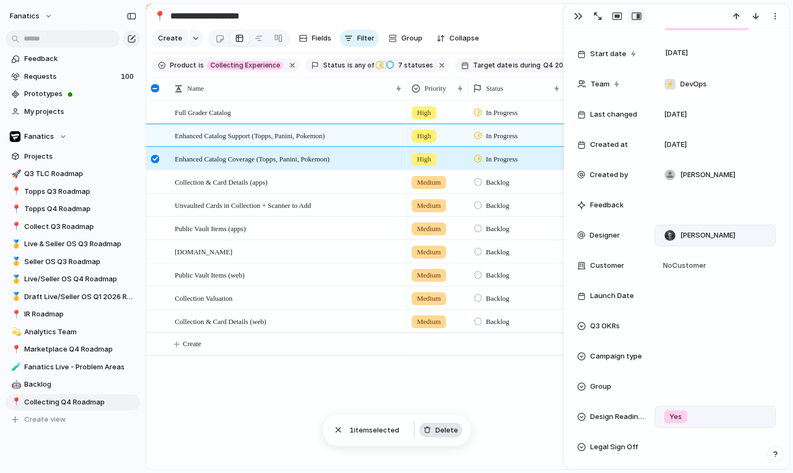
click at [446, 431] on span "Delete" at bounding box center [446, 430] width 23 height 11
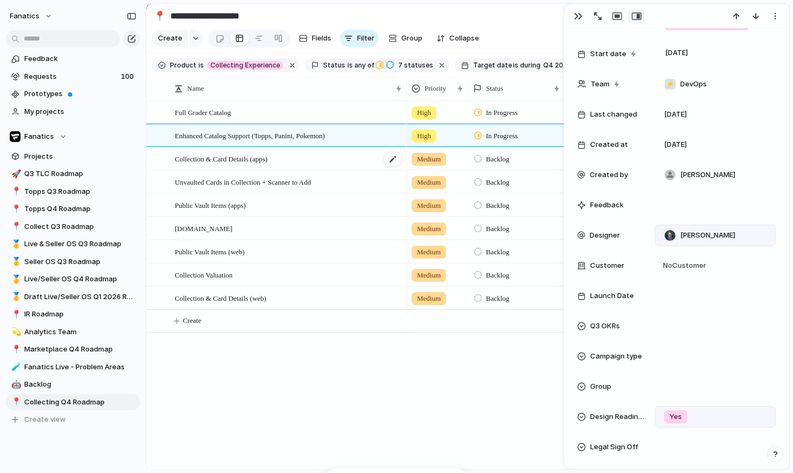
click at [305, 159] on div "Collection & Card Details (apps)" at bounding box center [289, 159] width 228 height 22
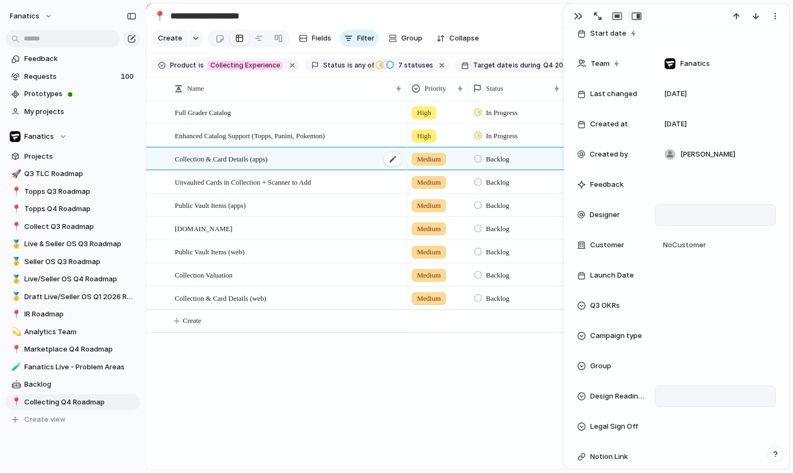
scroll to position [283, 0]
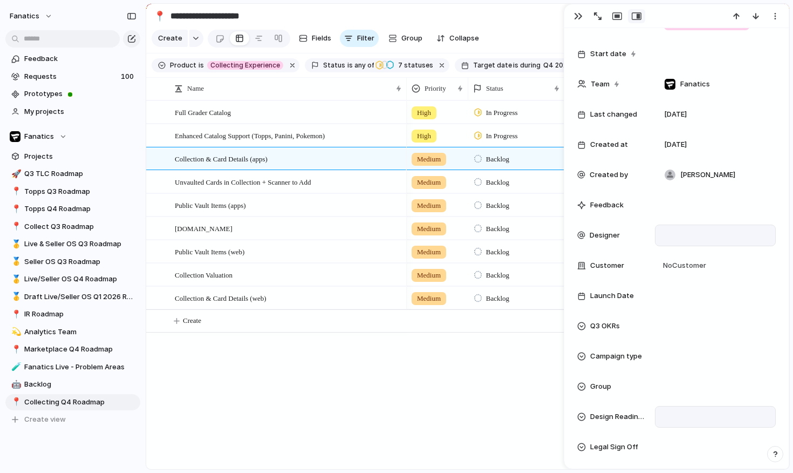
click at [698, 233] on div at bounding box center [715, 235] width 111 height 12
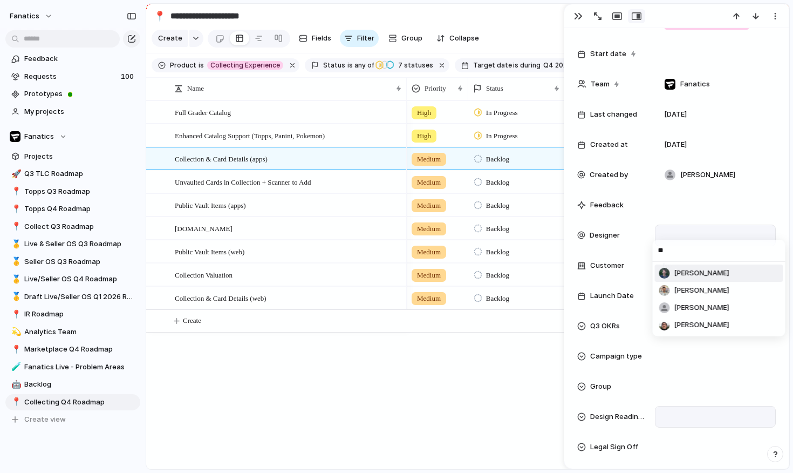
type input "***"
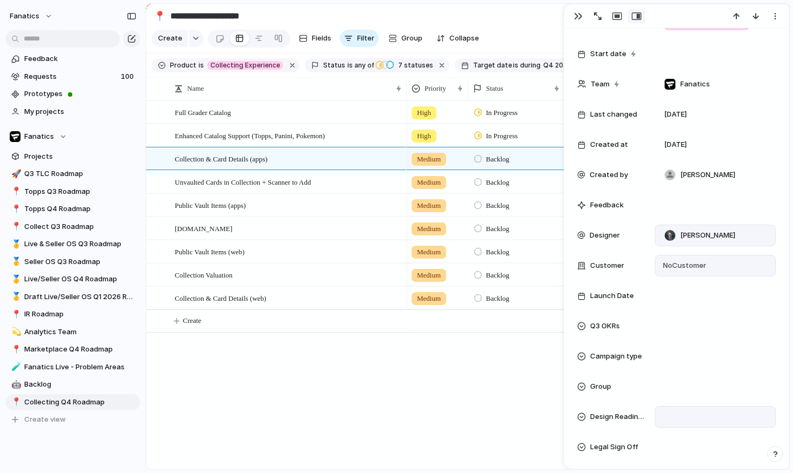
click at [699, 272] on div "No Customer" at bounding box center [715, 266] width 121 height 22
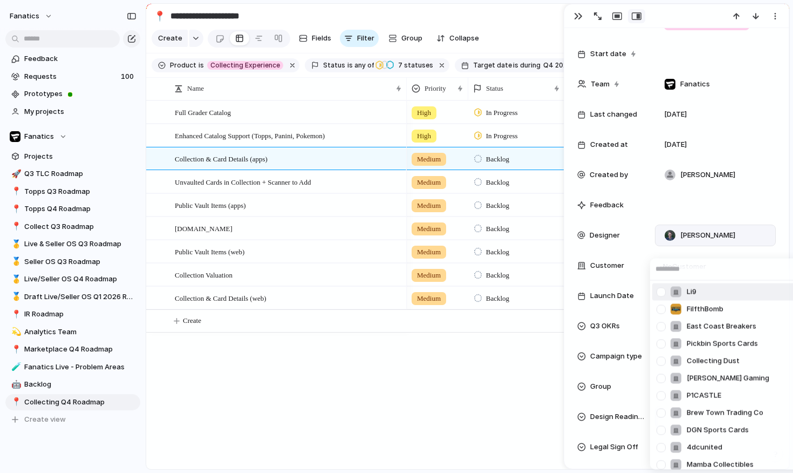
click at [486, 391] on div "Li9 FilfthBomb East Coast Breakers Pickbin Sports Cards Collecting Dust Layton …" at bounding box center [396, 236] width 793 height 473
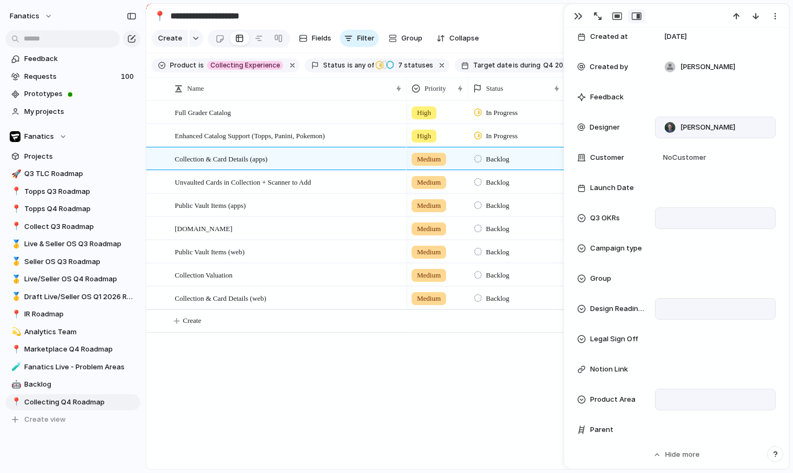
scroll to position [401, 0]
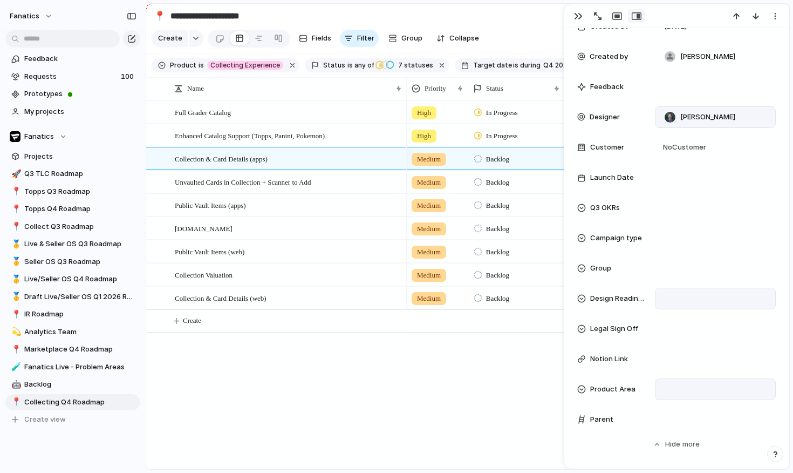
click at [704, 295] on div at bounding box center [715, 298] width 111 height 12
click at [702, 355] on li "No" at bounding box center [706, 355] width 88 height 18
click at [685, 357] on div at bounding box center [715, 359] width 113 height 14
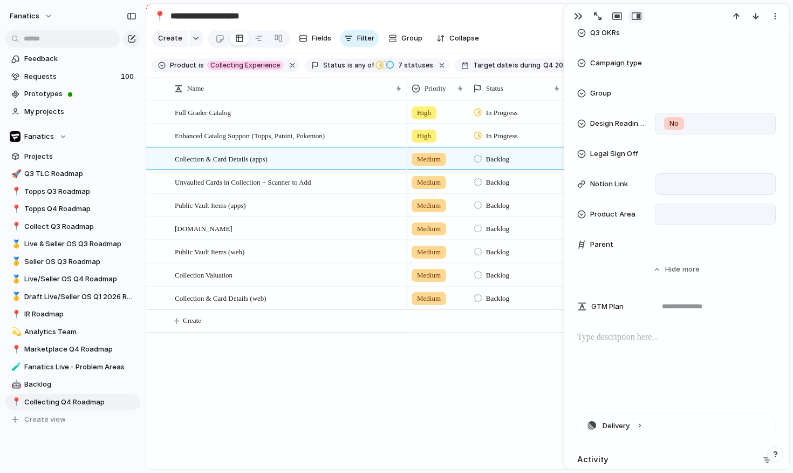
scroll to position [597, 0]
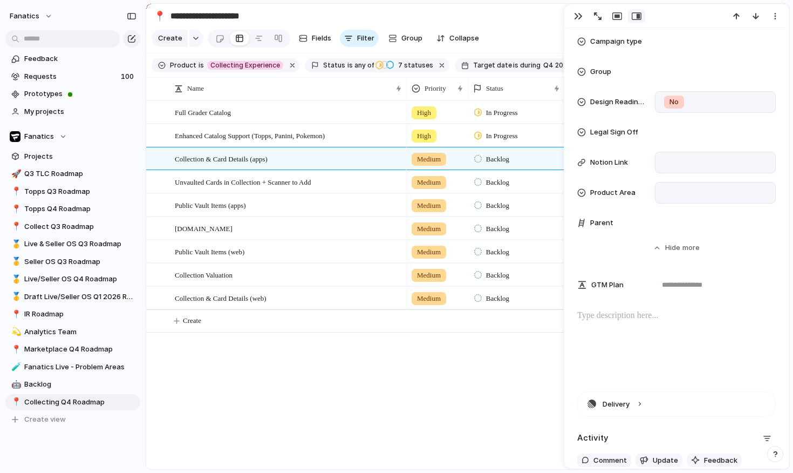
click at [364, 387] on div "Full Grader Catalog Public Vault Items (web) Collection Valuation Collection & …" at bounding box center [467, 284] width 643 height 369
click at [673, 330] on div at bounding box center [676, 343] width 199 height 69
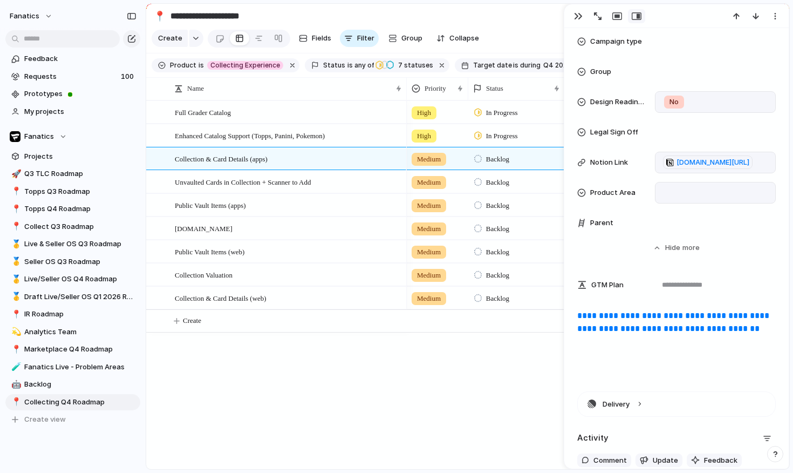
click at [460, 383] on div "High In Progress Q4 2025 12 Enhanced Catalog Support (Topps, Panini, Pokemon) Y…" at bounding box center [598, 284] width 383 height 369
click at [354, 181] on div "Unvaulted Cards in Collection + Scanner to Add" at bounding box center [289, 182] width 228 height 22
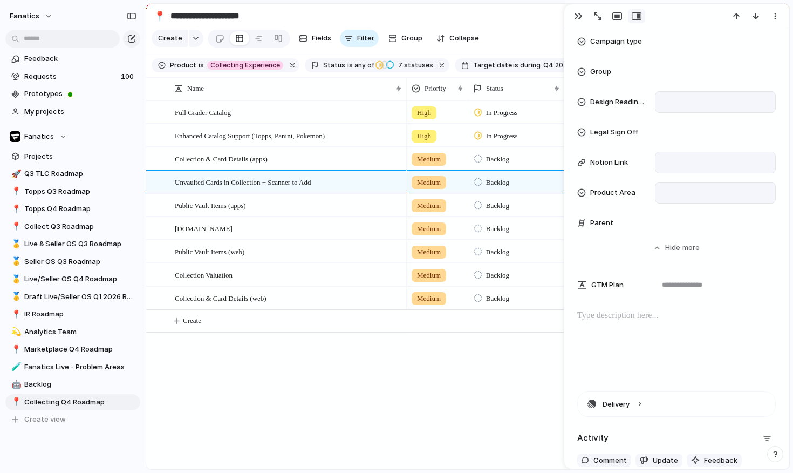
click at [644, 336] on div at bounding box center [676, 343] width 199 height 69
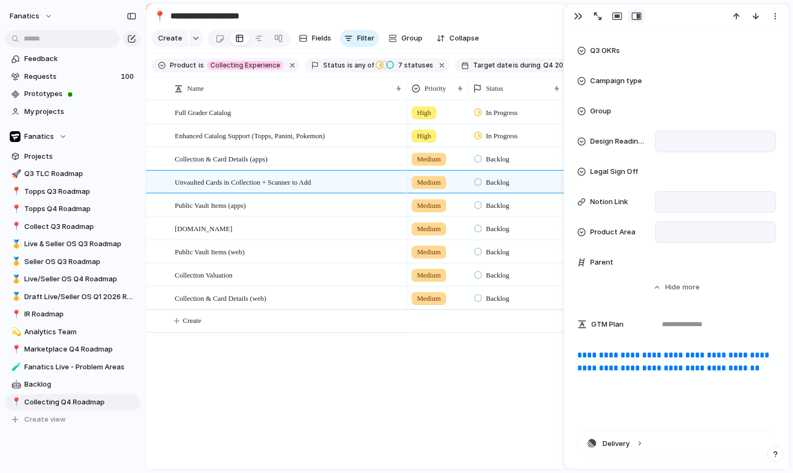
scroll to position [578, 0]
click at [685, 198] on div at bounding box center [715, 202] width 113 height 14
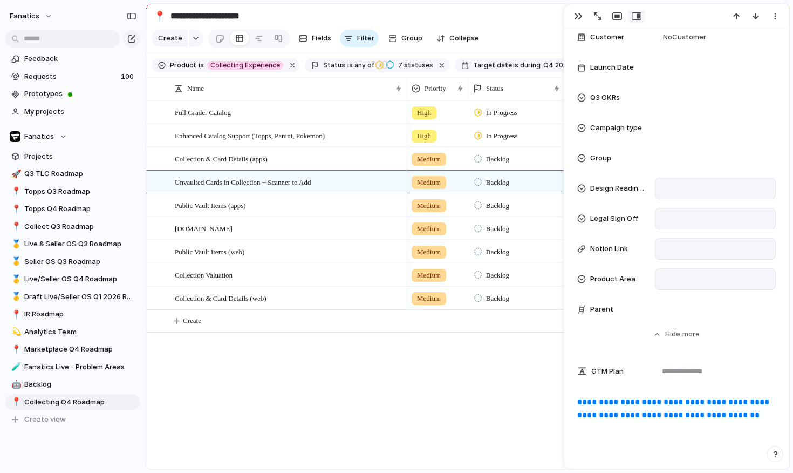
click at [669, 213] on div at bounding box center [715, 219] width 111 height 12
click at [703, 154] on div "Approved In Progress Declined Not Required No Legal Sign Off" at bounding box center [396, 236] width 793 height 473
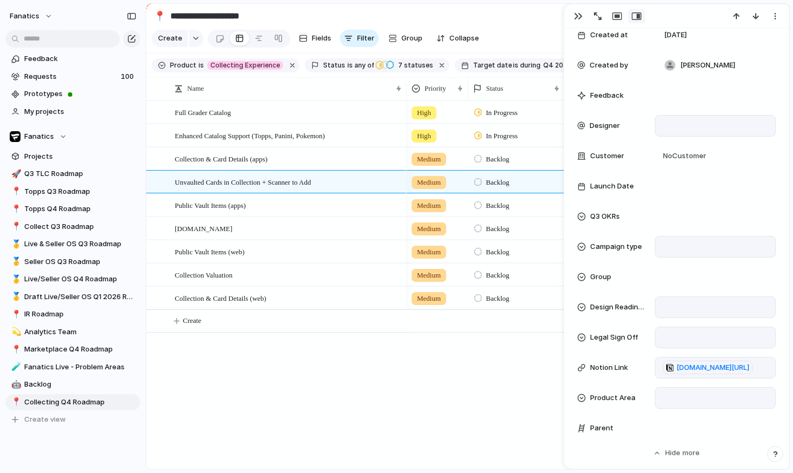
scroll to position [399, 0]
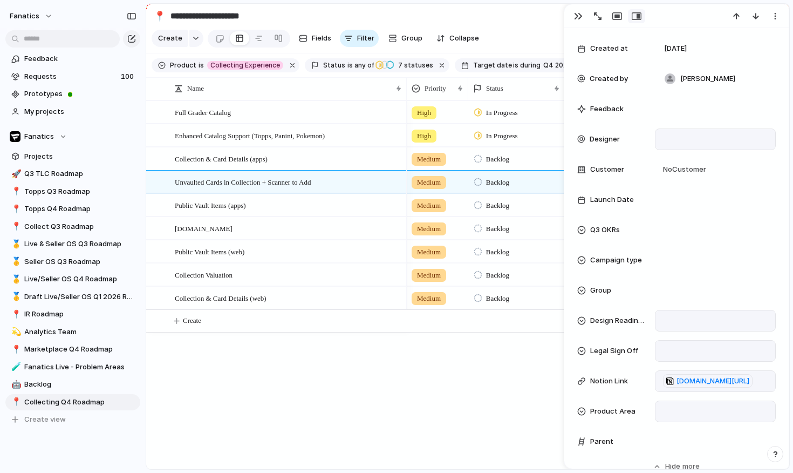
click at [685, 139] on div at bounding box center [715, 139] width 111 height 12
type input "***"
click at [687, 179] on span "[PERSON_NAME]" at bounding box center [704, 177] width 55 height 11
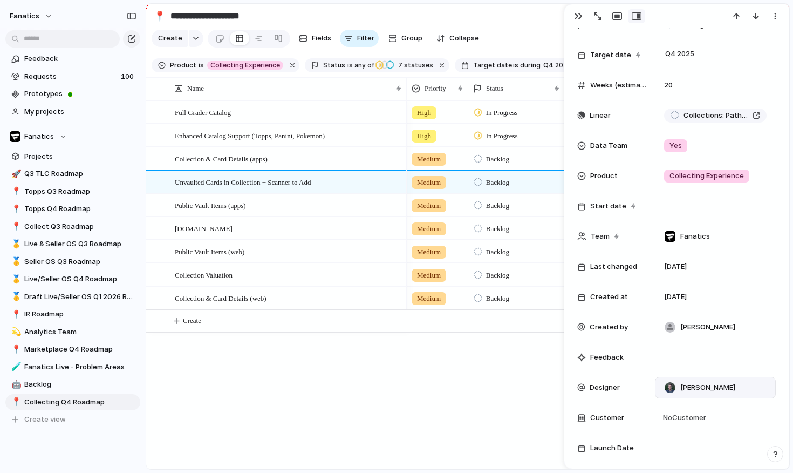
scroll to position [138, 0]
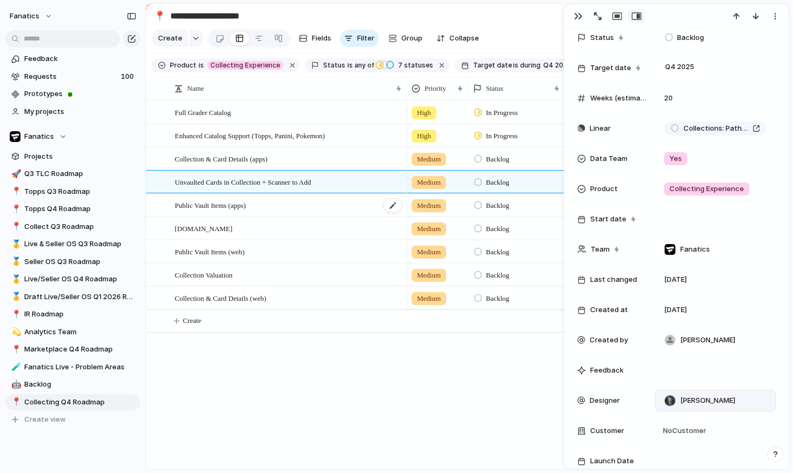
click at [276, 203] on div "Public Vault Items (apps)" at bounding box center [289, 205] width 228 height 22
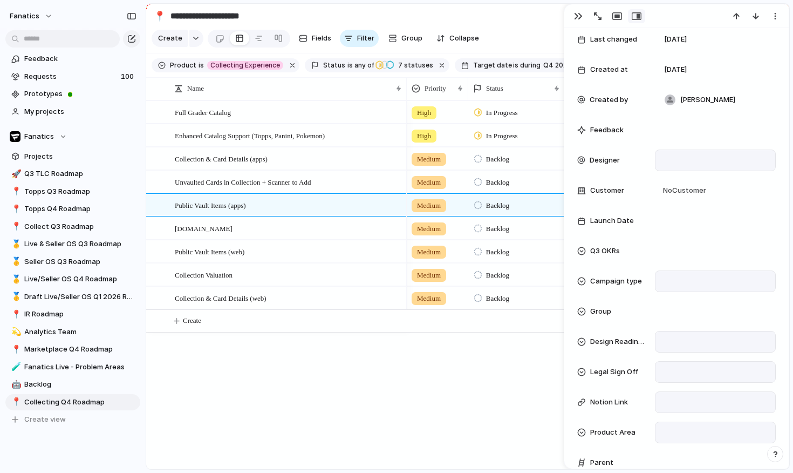
scroll to position [350, 0]
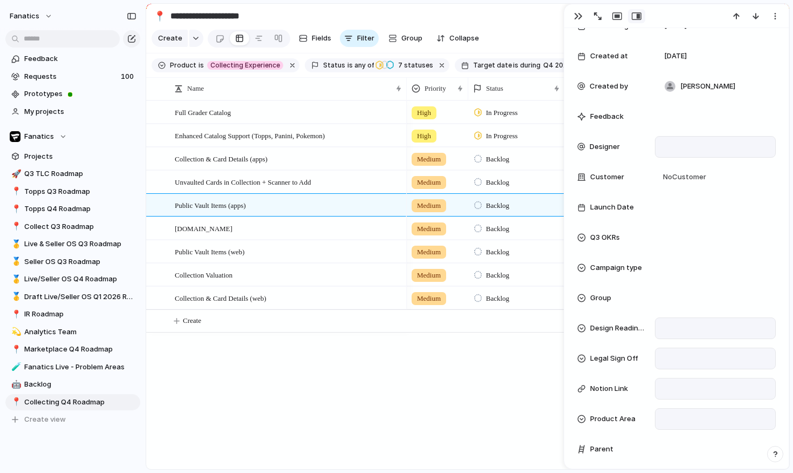
click at [688, 392] on div at bounding box center [715, 388] width 113 height 14
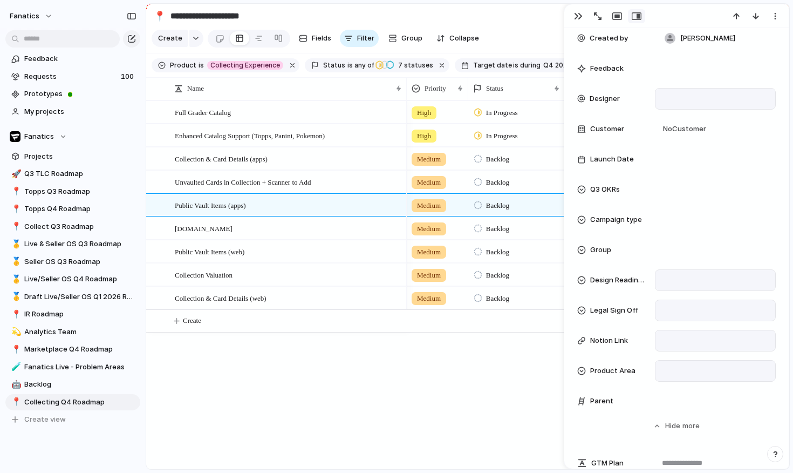
scroll to position [437, 0]
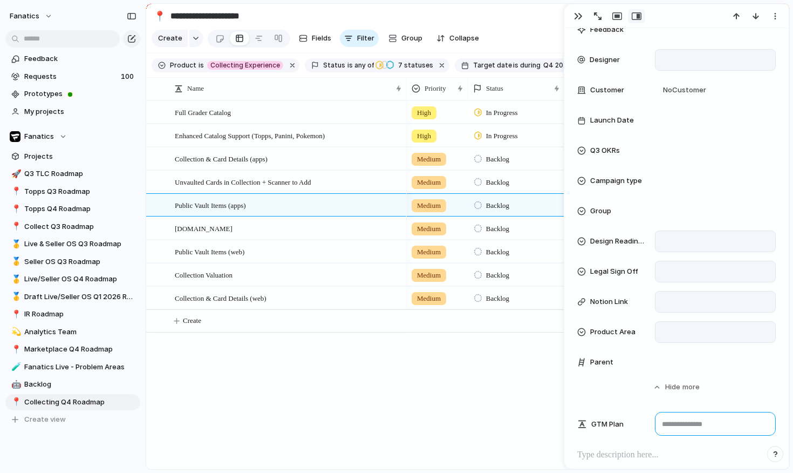
click at [704, 421] on textarea at bounding box center [715, 424] width 121 height 24
paste textarea "**********"
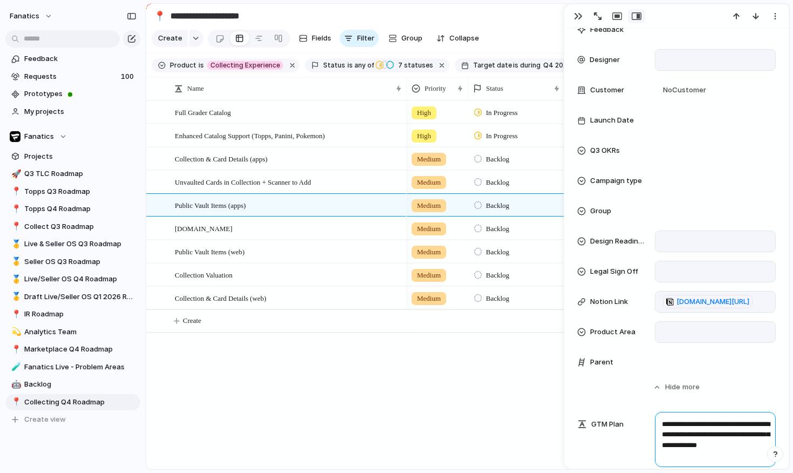
scroll to position [439, 0]
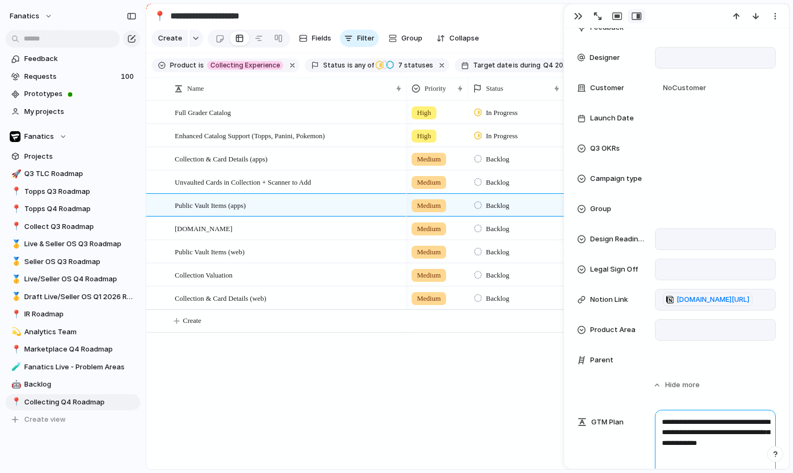
type textarea "**********"
click at [676, 346] on div "Priority Medium Status Backlog Target date Q4 2025 Weeks (estimate) 6 Linear Pu…" at bounding box center [676, 12] width 199 height 717
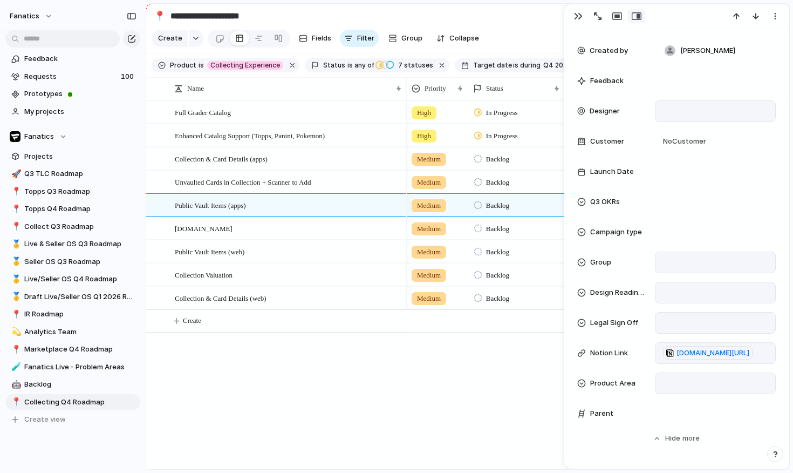
scroll to position [377, 0]
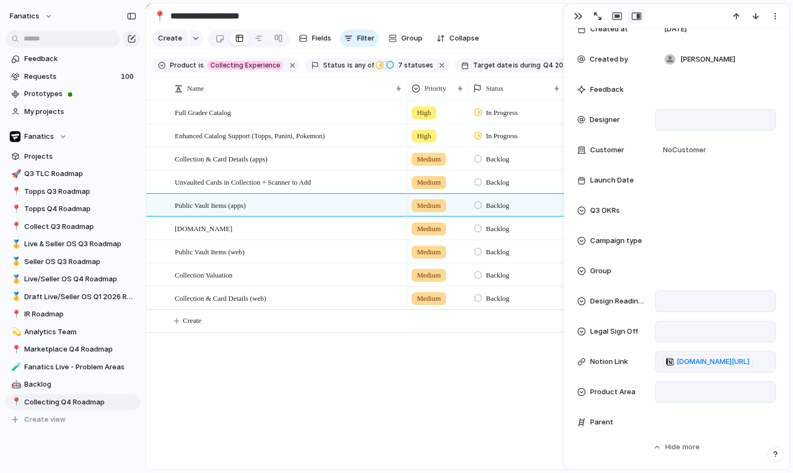
click at [671, 118] on div at bounding box center [715, 120] width 111 height 12
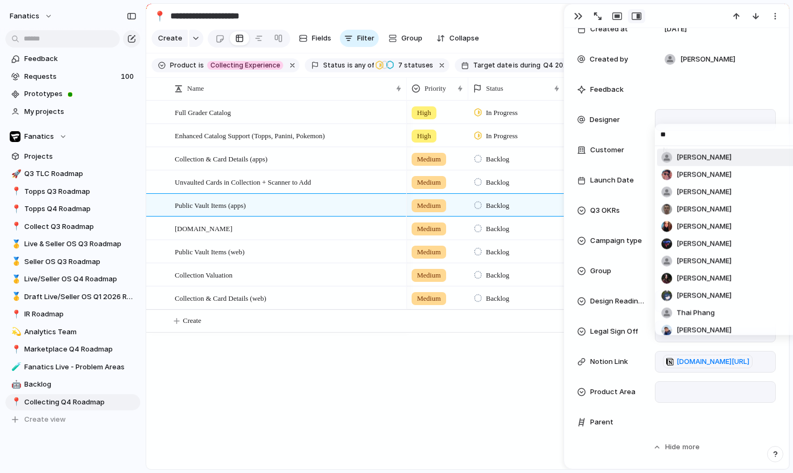
type input "***"
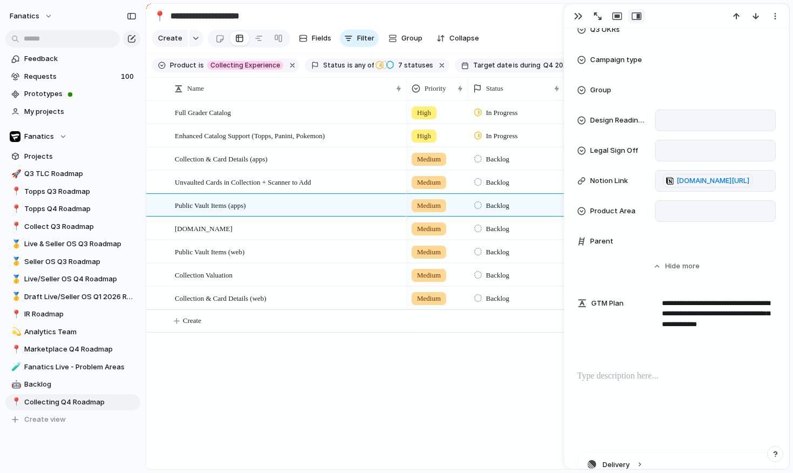
scroll to position [576, 0]
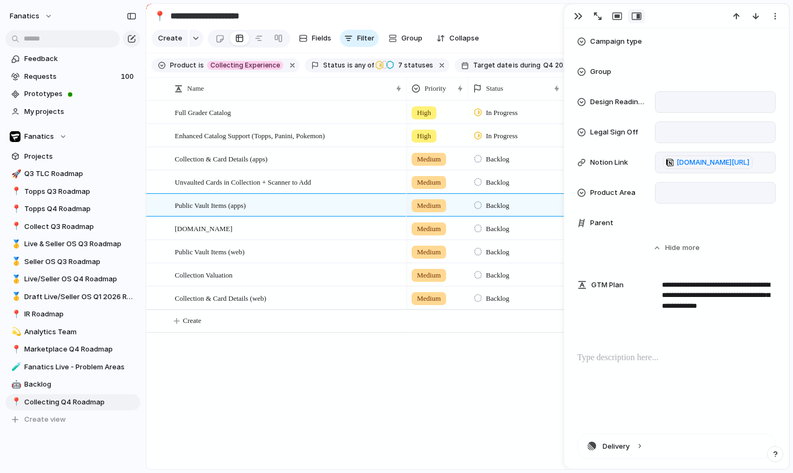
click at [665, 383] on div at bounding box center [676, 385] width 199 height 69
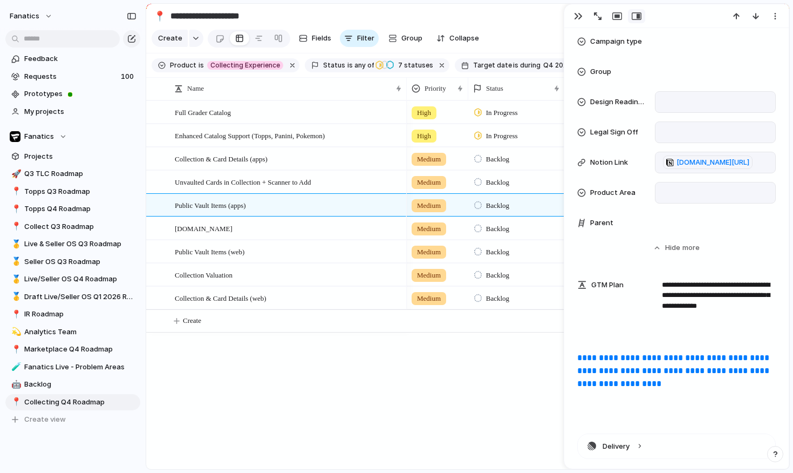
click at [486, 405] on div "High In Progress Q4 2025 12 Enhanced Catalog Support (Topps, Panini, Pokemon) Y…" at bounding box center [598, 284] width 383 height 369
click at [244, 224] on div "[DOMAIN_NAME]" at bounding box center [289, 228] width 228 height 22
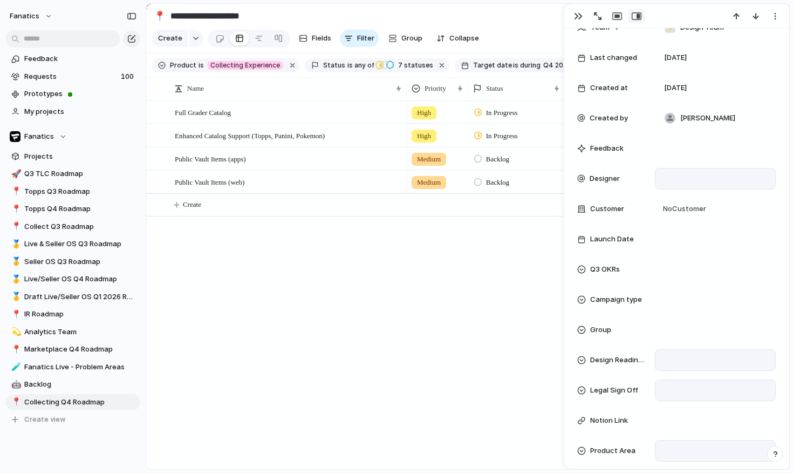
scroll to position [309, 0]
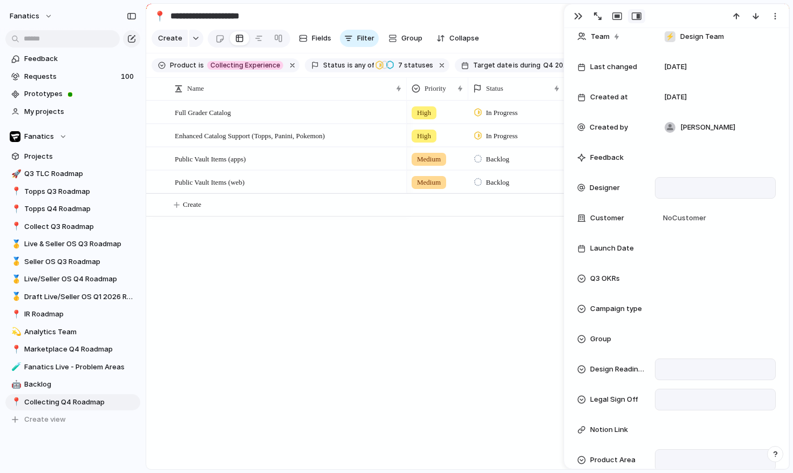
click at [685, 190] on div at bounding box center [715, 188] width 111 height 12
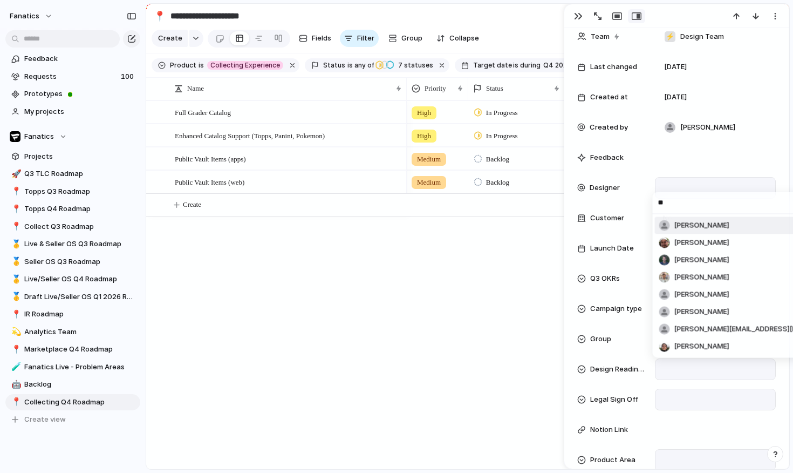
type input "***"
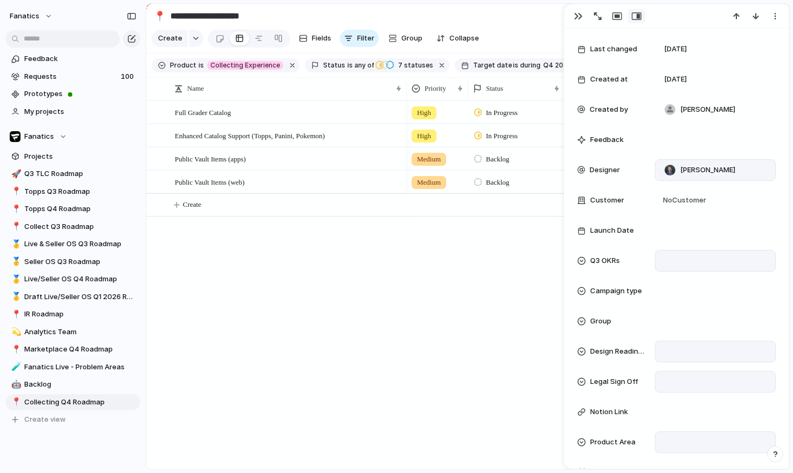
scroll to position [345, 0]
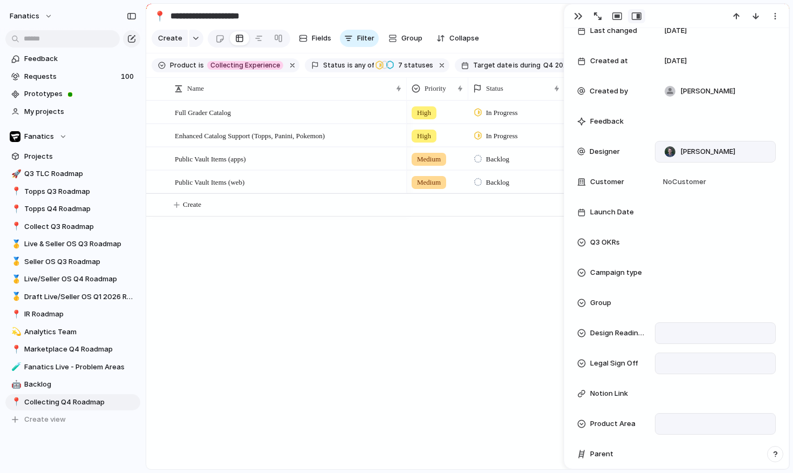
click at [689, 330] on div at bounding box center [715, 333] width 111 height 12
click at [687, 388] on li "No" at bounding box center [706, 389] width 88 height 18
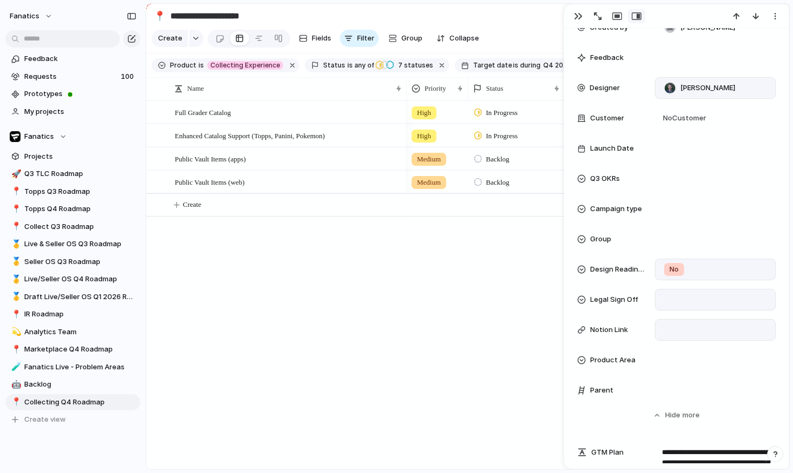
click at [682, 327] on div at bounding box center [715, 330] width 113 height 14
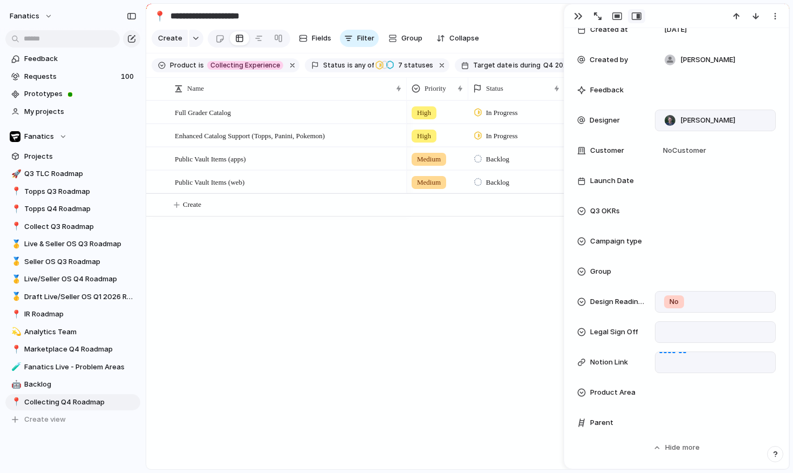
scroll to position [363, 0]
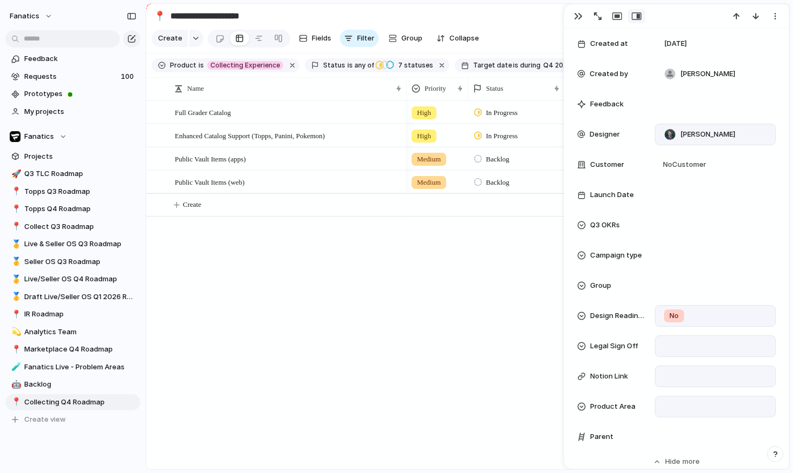
click at [676, 411] on div at bounding box center [715, 406] width 111 height 12
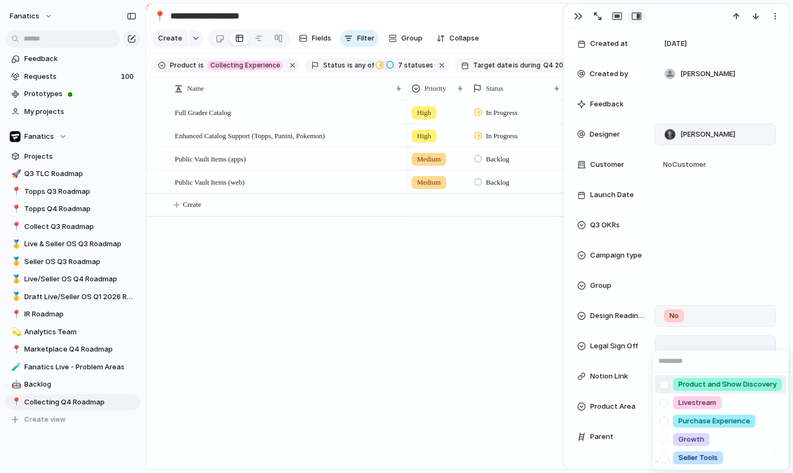
scroll to position [0, 0]
click at [513, 396] on div "Product and Show Discovery Livestream Purchase Experience Growth Seller Tools" at bounding box center [396, 236] width 793 height 473
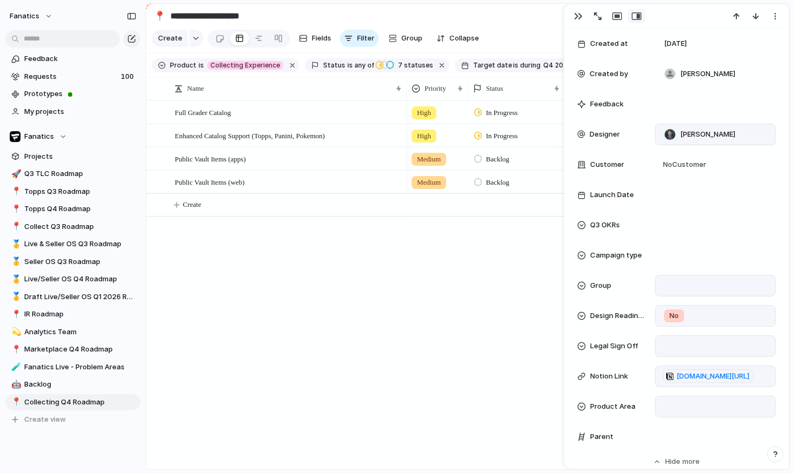
click at [670, 288] on div at bounding box center [715, 286] width 111 height 12
click at [554, 338] on div "Group 0 Group 1 Group 2 Group 3 Group 4 Group 5 Group 6 Group 7 Group 8 Group 9…" at bounding box center [396, 236] width 793 height 473
click at [683, 404] on div at bounding box center [715, 406] width 111 height 12
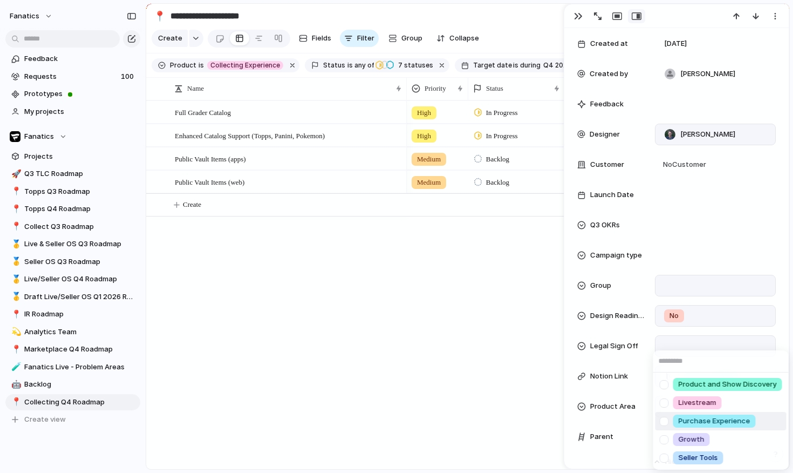
click at [612, 452] on div "Product and Show Discovery Livestream Purchase Experience Growth Seller Tools" at bounding box center [396, 236] width 793 height 473
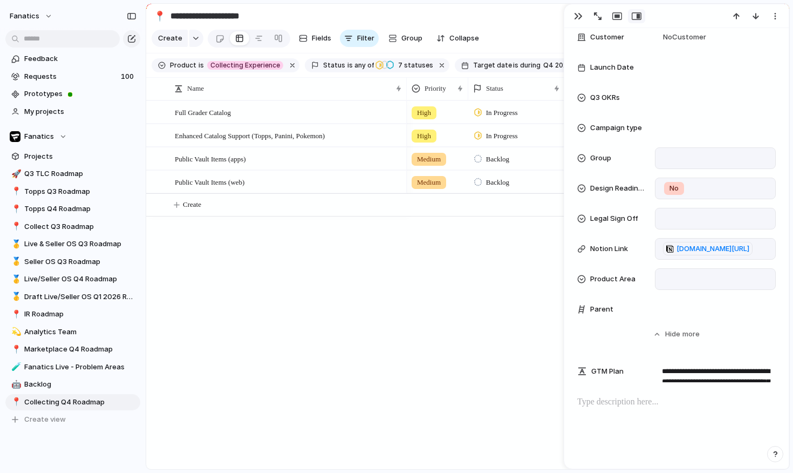
scroll to position [525, 0]
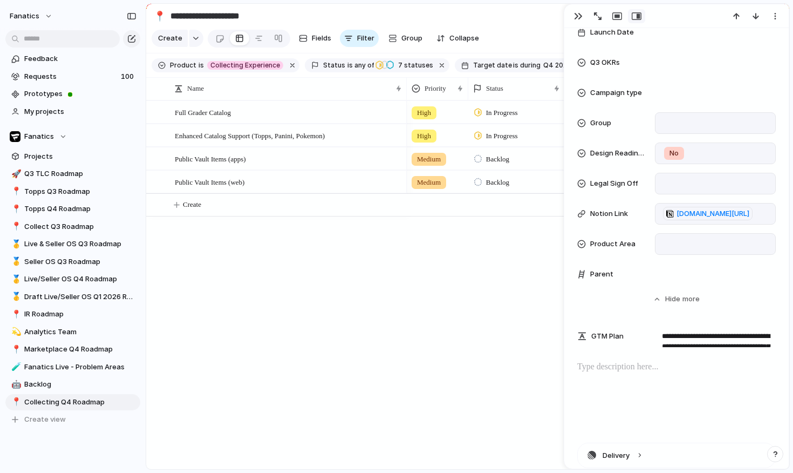
click at [328, 288] on div "Full Grader Catalog Public Vault Items (web) Public Vault Items (apps) Enhanced…" at bounding box center [467, 284] width 643 height 369
click at [582, 15] on button "button" at bounding box center [578, 16] width 17 height 14
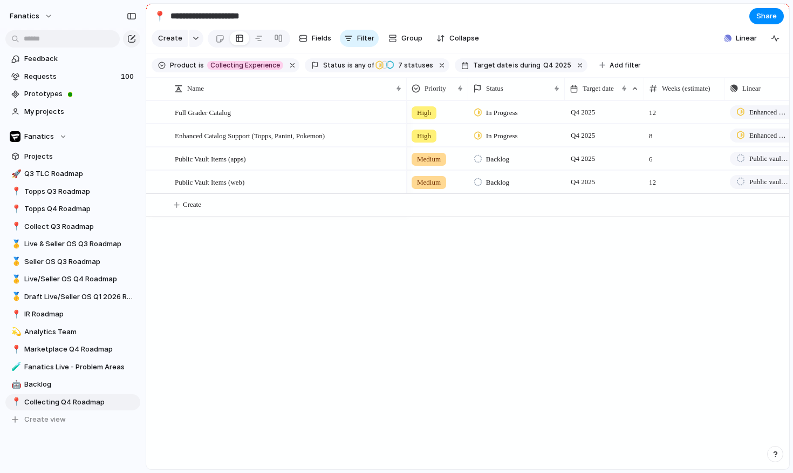
click at [426, 297] on div "High In Progress Q4 2025 12 Enhanced Catalog Support (Topps, Panini, Pokemon) Y…" at bounding box center [598, 284] width 383 height 369
click at [408, 62] on span "7 statuses" at bounding box center [414, 65] width 38 height 10
click at [332, 303] on div "Backlog Design & Scoping Ready for Development Blocked / Paused In Progress Com…" at bounding box center [396, 236] width 793 height 473
click at [246, 302] on div "Full Grader Catalog Enhanced Catalog Support (Topps, Panini, Pokemon) Public Va…" at bounding box center [467, 284] width 643 height 369
click at [435, 63] on button "button" at bounding box center [442, 65] width 14 height 14
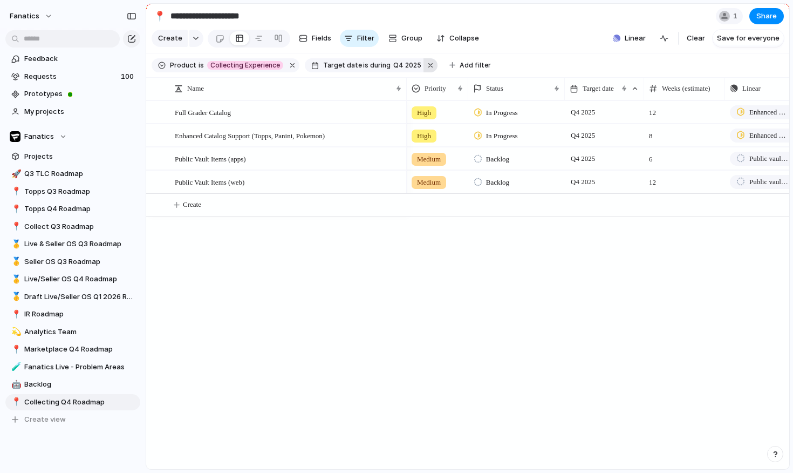
click at [424, 66] on button "button" at bounding box center [431, 65] width 14 height 14
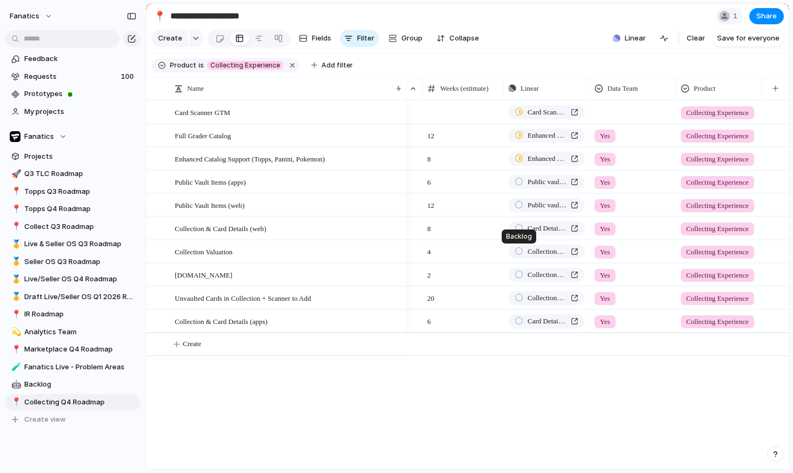
scroll to position [0, 222]
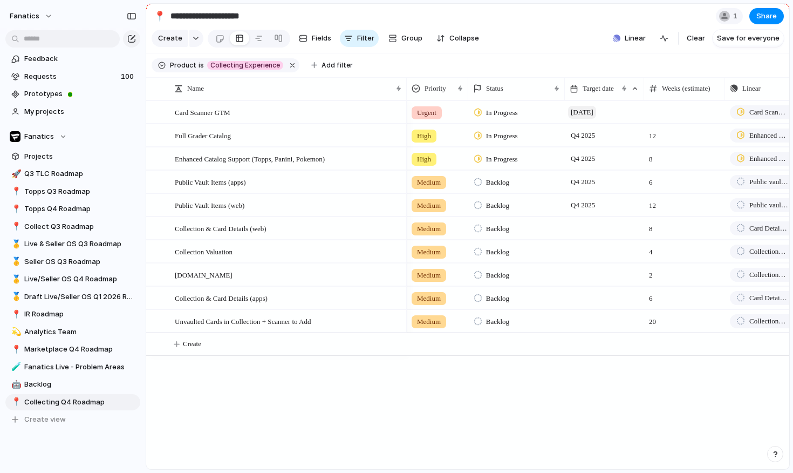
click at [590, 109] on span "[DATE]" at bounding box center [582, 112] width 28 height 13
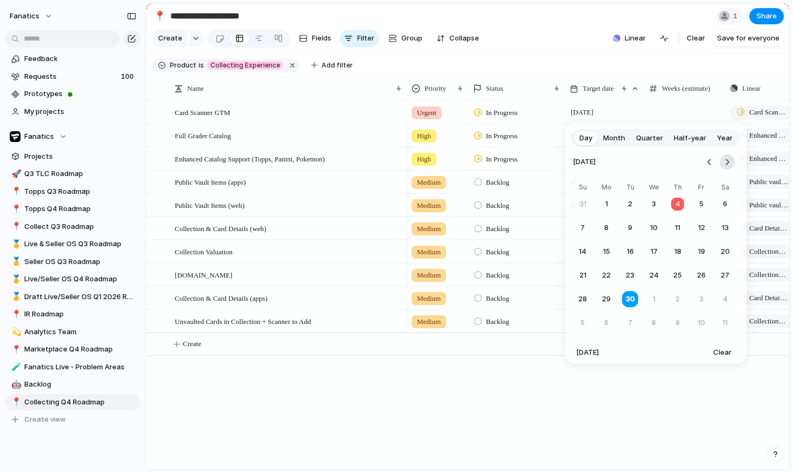
click at [730, 163] on button "Go to the Next Month" at bounding box center [727, 161] width 15 height 15
click at [678, 227] on button "6" at bounding box center [677, 227] width 19 height 19
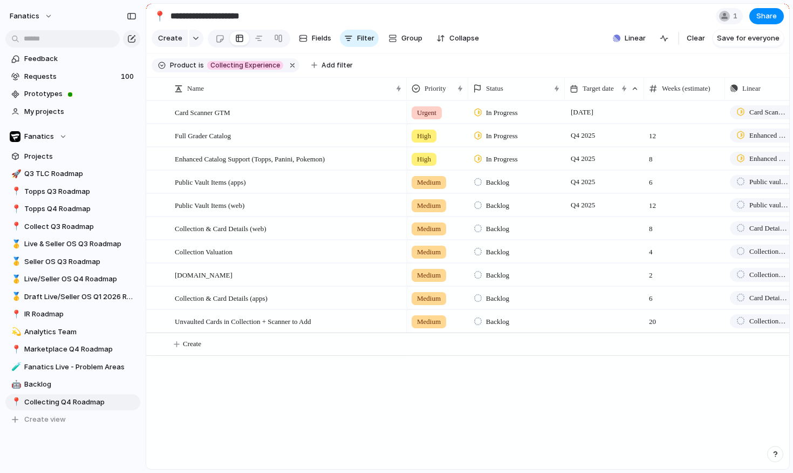
click at [515, 379] on div "Urgent In Progress [DATE] Card Scanner GTM High In Progress Q4 2025 12 Enhanced…" at bounding box center [598, 284] width 383 height 369
click at [595, 129] on span "Q4 2025" at bounding box center [583, 135] width 30 height 13
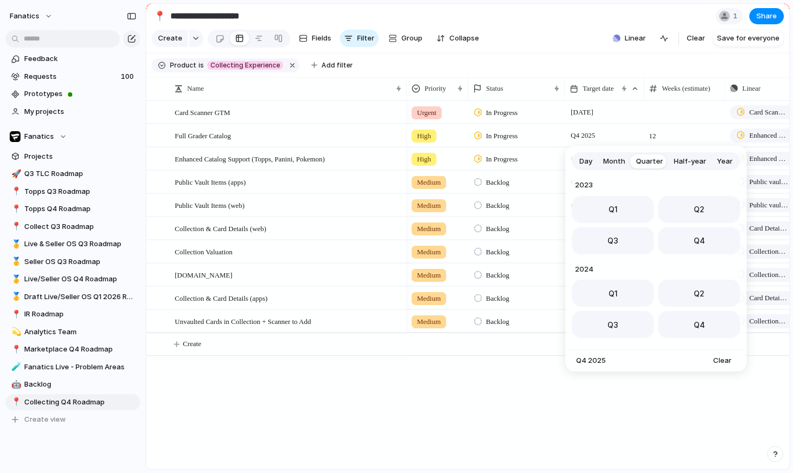
scroll to position [171, 0]
click at [589, 161] on span "Day" at bounding box center [586, 161] width 13 height 11
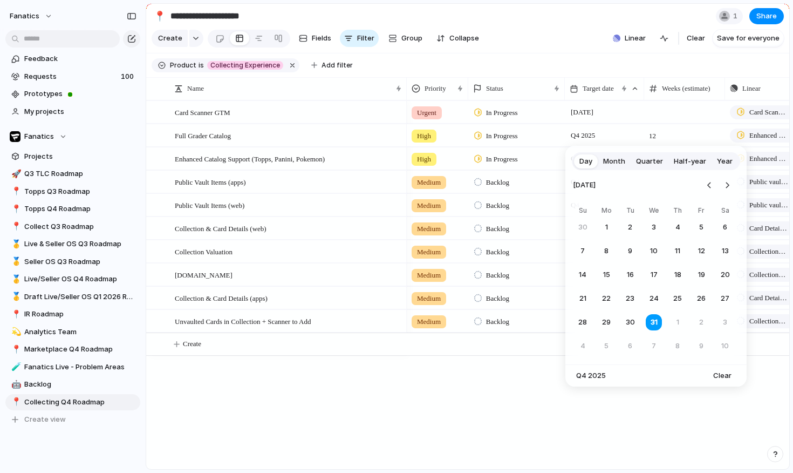
click at [719, 182] on nav at bounding box center [718, 185] width 33 height 24
click at [712, 185] on button "Go to the Previous Month" at bounding box center [709, 185] width 15 height 15
click at [677, 251] on button "6" at bounding box center [677, 250] width 19 height 19
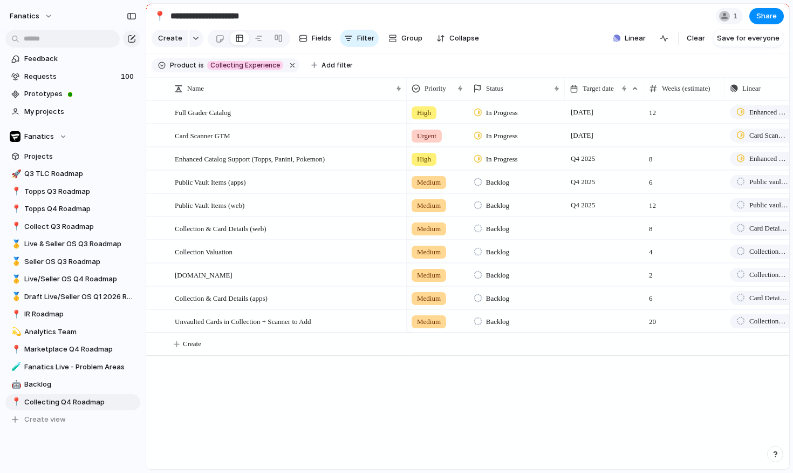
click at [462, 435] on div "Urgent In Progress [DATE] Card Scanner GTM High In Progress [DATE] Enhanced Cat…" at bounding box center [598, 284] width 383 height 369
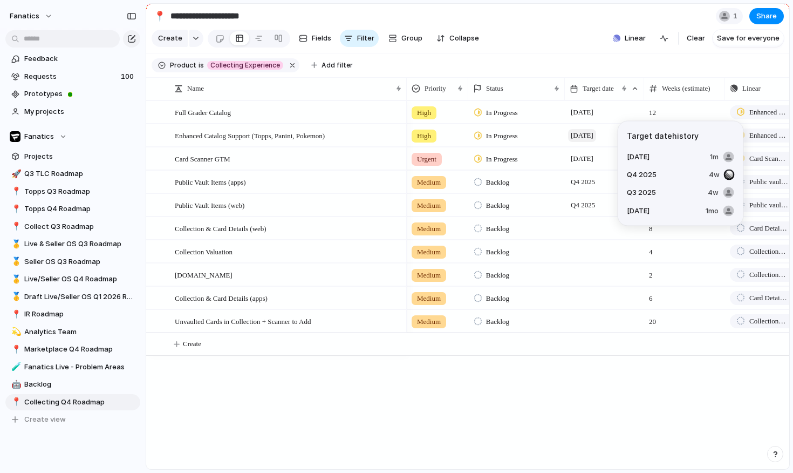
click at [589, 147] on div "High In Progress [DATE] 8 Enhanced Catalog Support (Topps, Panini, Pokemon) Yes" at bounding box center [709, 135] width 604 height 23
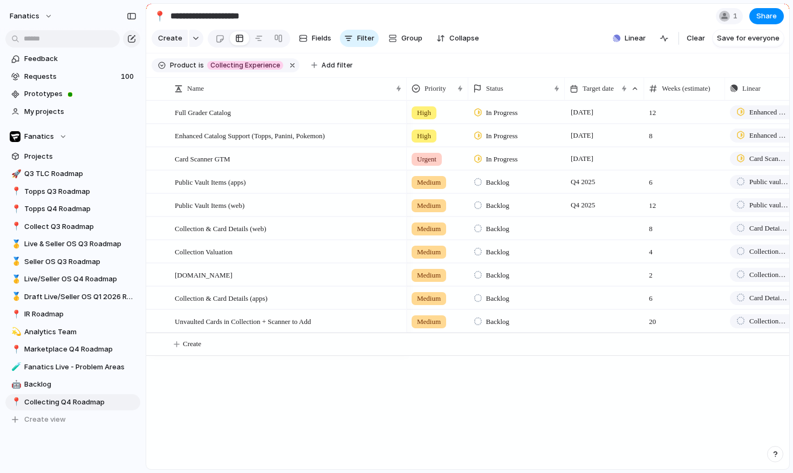
click at [662, 152] on span at bounding box center [685, 151] width 80 height 6
type input "*"
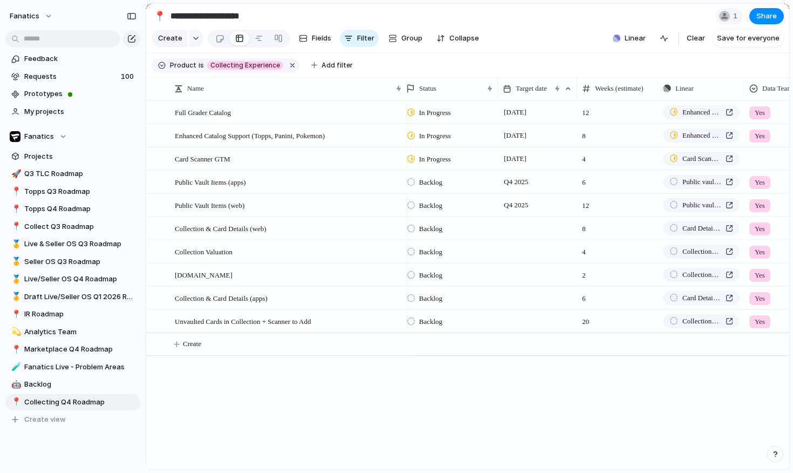
scroll to position [0, 0]
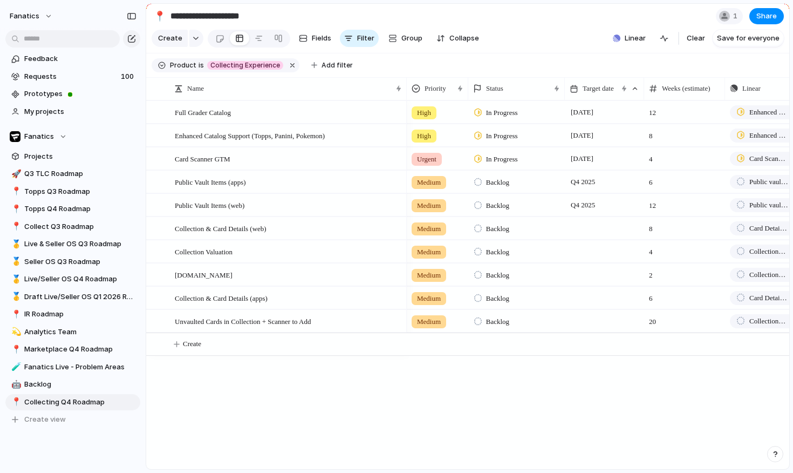
click at [507, 224] on span "Backlog" at bounding box center [497, 228] width 23 height 11
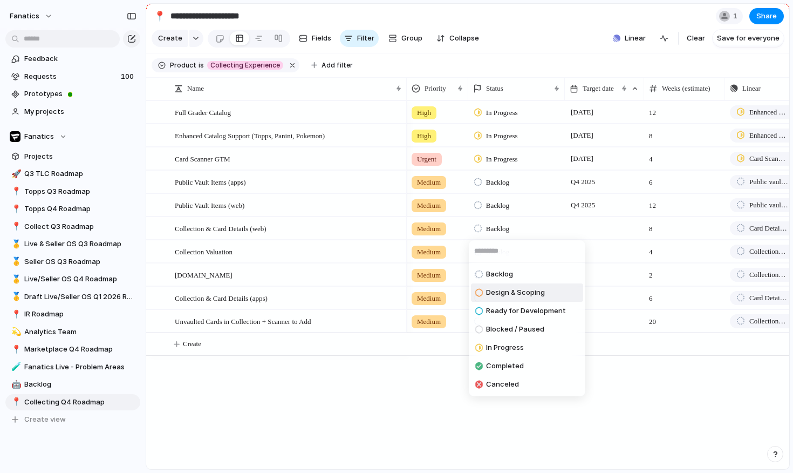
click at [521, 295] on span "Design & Scoping" at bounding box center [515, 292] width 59 height 11
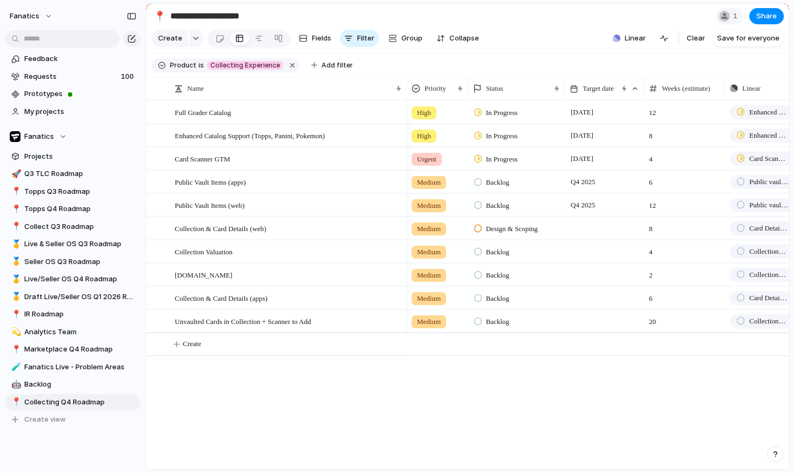
click at [507, 246] on div "Backlog" at bounding box center [493, 252] width 38 height 13
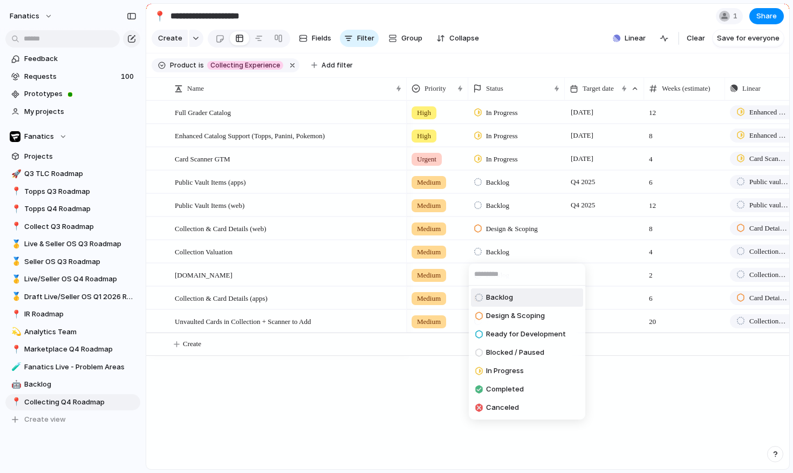
click at [506, 321] on div "Design & Scoping" at bounding box center [510, 315] width 70 height 13
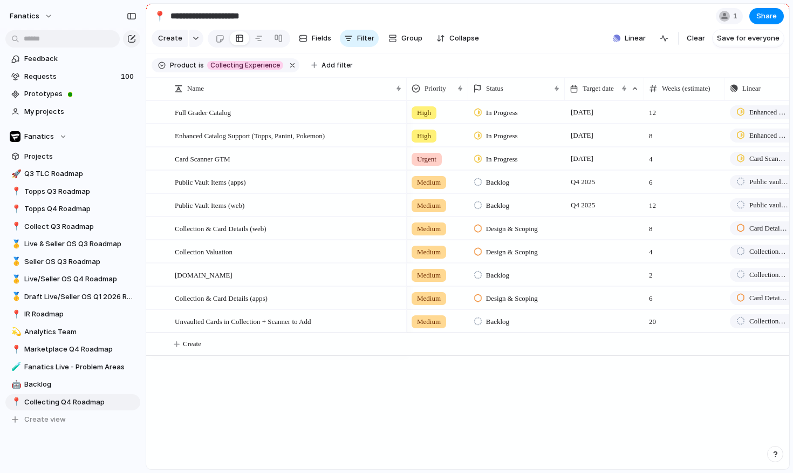
click at [507, 274] on span "Backlog" at bounding box center [497, 275] width 23 height 11
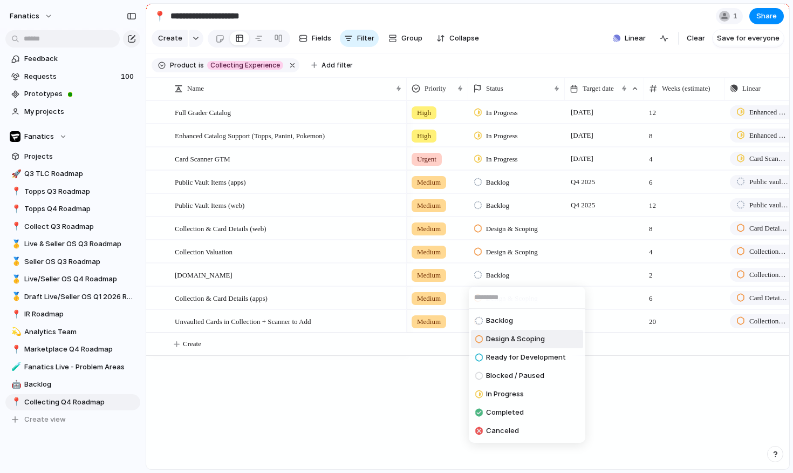
click at [509, 336] on span "Design & Scoping" at bounding box center [515, 338] width 59 height 11
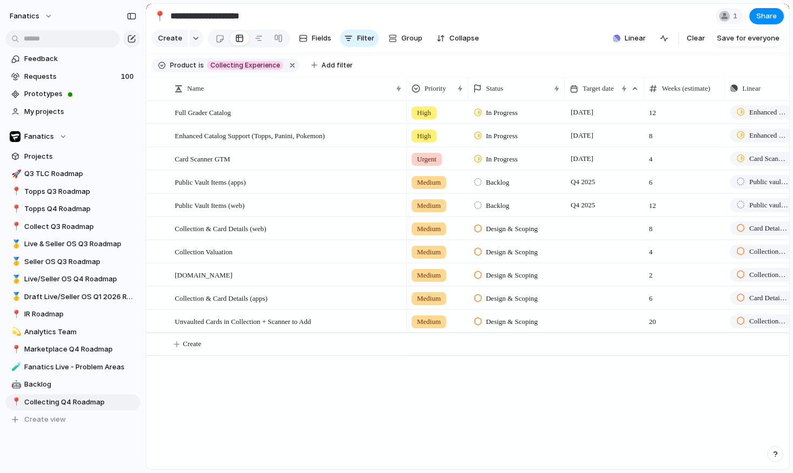
click at [504, 301] on span "Design & Scoping" at bounding box center [512, 298] width 52 height 11
click at [404, 403] on div "Backlog Design & Scoping Ready for Development Blocked / Paused In Progress Com…" at bounding box center [396, 236] width 793 height 473
click at [513, 184] on div "Backlog" at bounding box center [493, 182] width 38 height 13
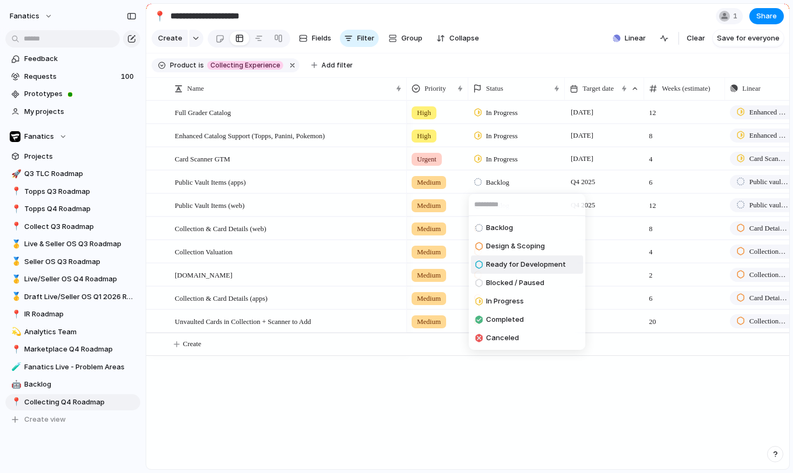
click at [532, 268] on span "Ready for Development" at bounding box center [526, 264] width 80 height 11
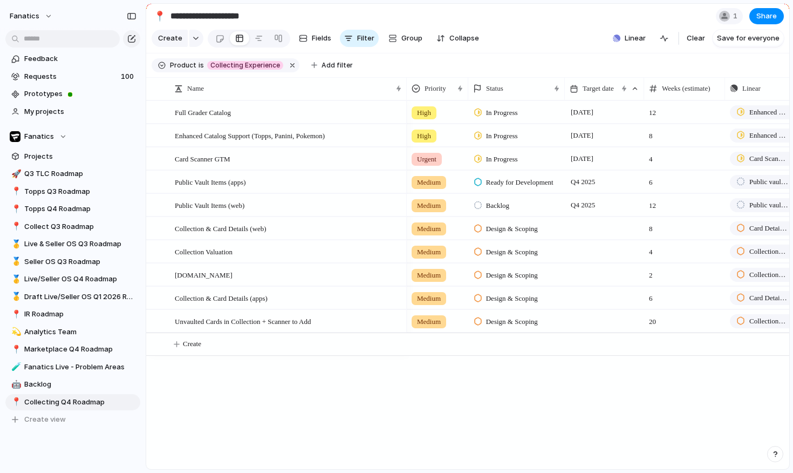
click at [509, 207] on span "Backlog" at bounding box center [497, 205] width 23 height 11
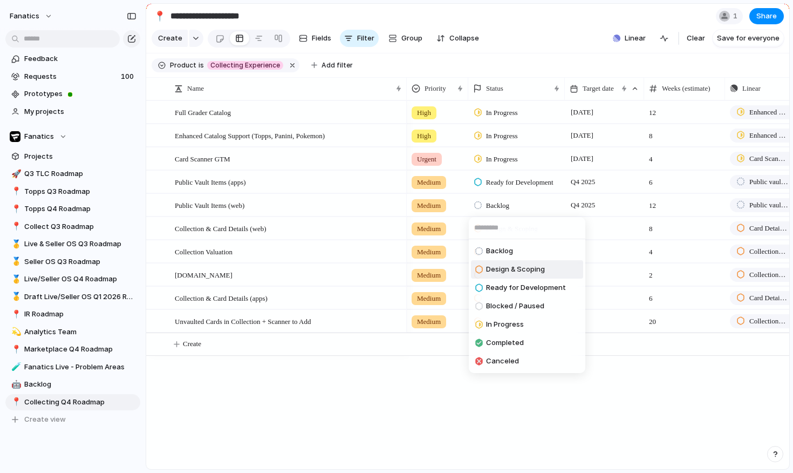
click at [533, 283] on span "Ready for Development" at bounding box center [526, 287] width 80 height 11
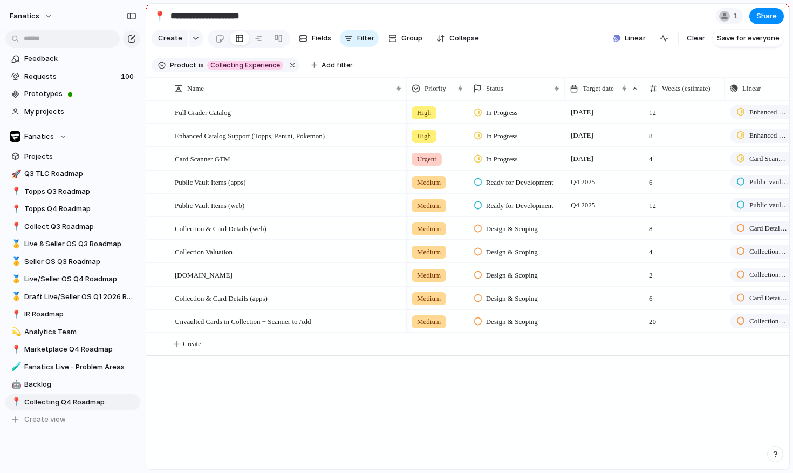
click at [515, 387] on div "Urgent In Progress [DATE] 4 Card Scanner GTM High In Progress [DATE] Enhanced C…" at bounding box center [598, 284] width 383 height 369
click at [292, 296] on div "Collection & Card Details (apps)" at bounding box center [289, 298] width 228 height 22
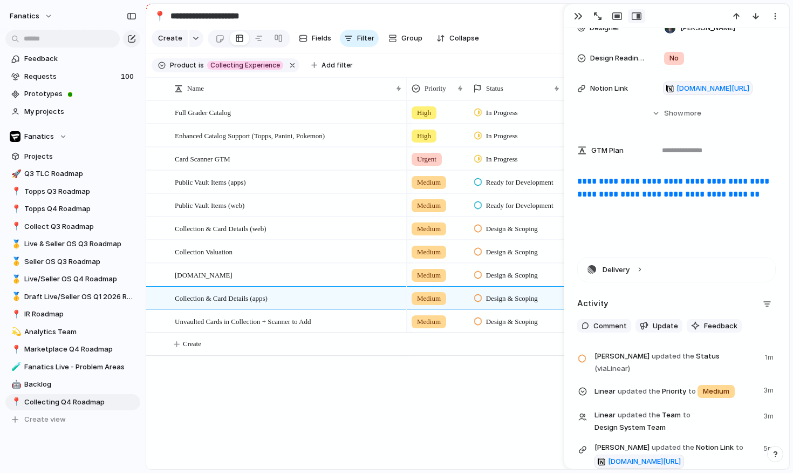
click at [426, 388] on div "Urgent In Progress [DATE] 4 Card Scanner GTM High In Progress [DATE] Enhanced C…" at bounding box center [598, 284] width 383 height 369
click at [280, 324] on span "Unvaulted Cards in Collection + Scanner to Add" at bounding box center [243, 321] width 136 height 12
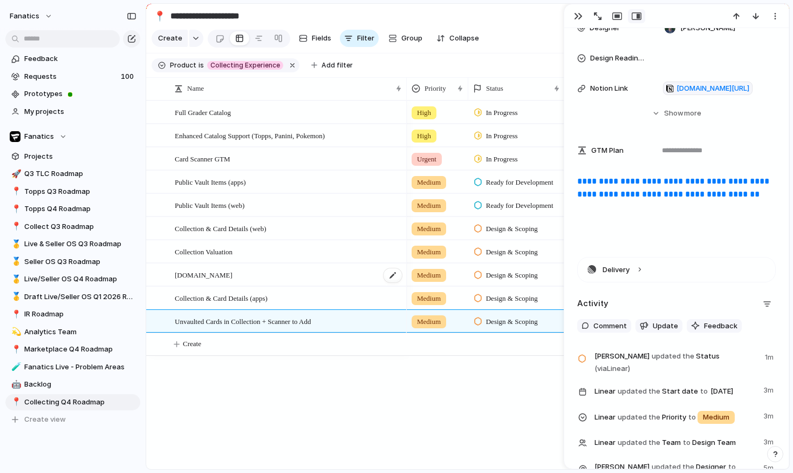
click at [261, 270] on div "[DOMAIN_NAME]" at bounding box center [289, 275] width 228 height 22
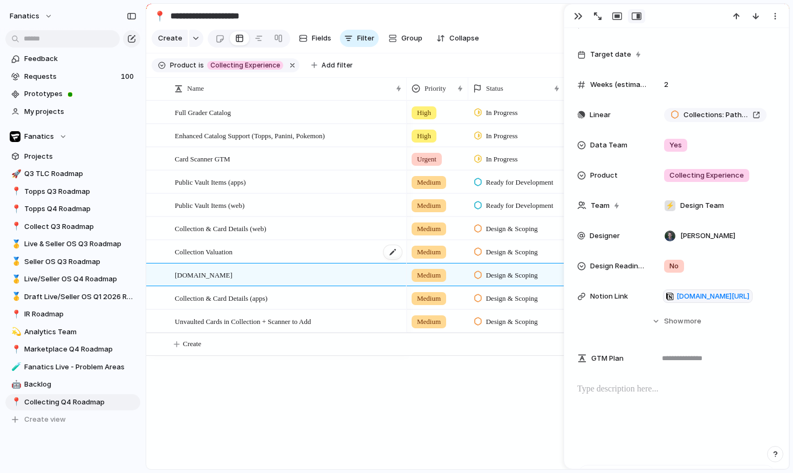
click at [261, 250] on div "Collection Valuation" at bounding box center [289, 252] width 228 height 22
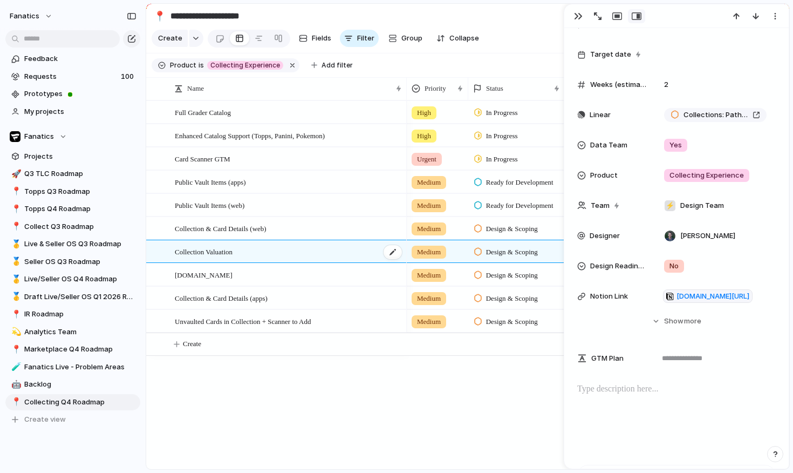
type textarea "**********"
click at [669, 398] on div at bounding box center [676, 417] width 199 height 69
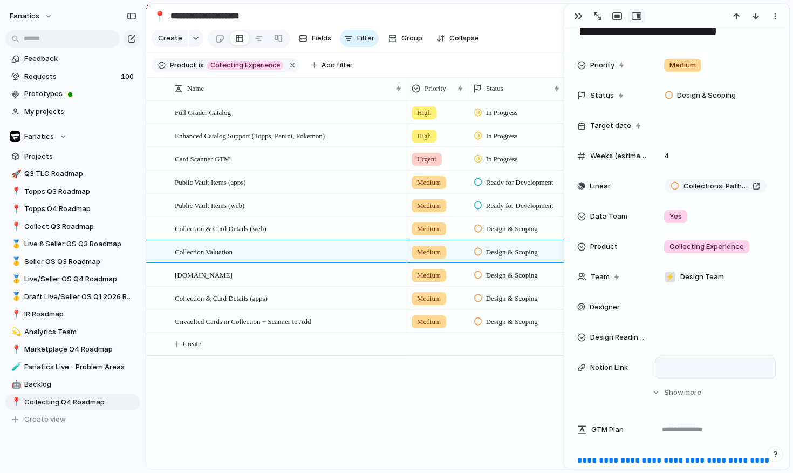
click at [697, 305] on div at bounding box center [715, 307] width 111 height 12
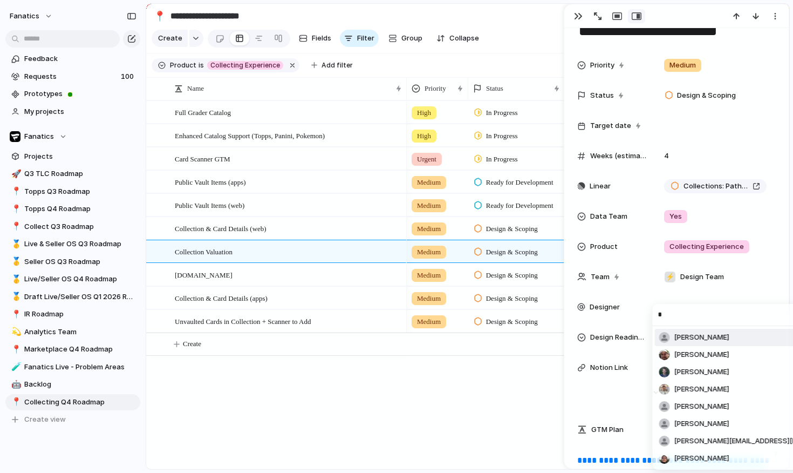
type input "**"
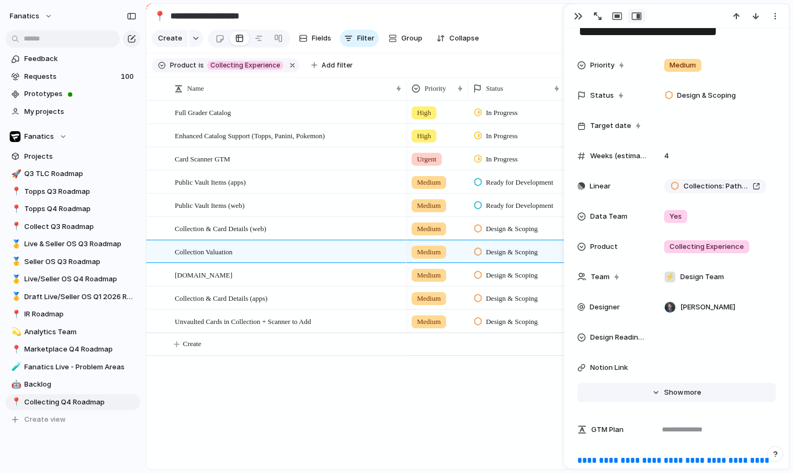
click at [686, 394] on span "more" at bounding box center [692, 392] width 17 height 11
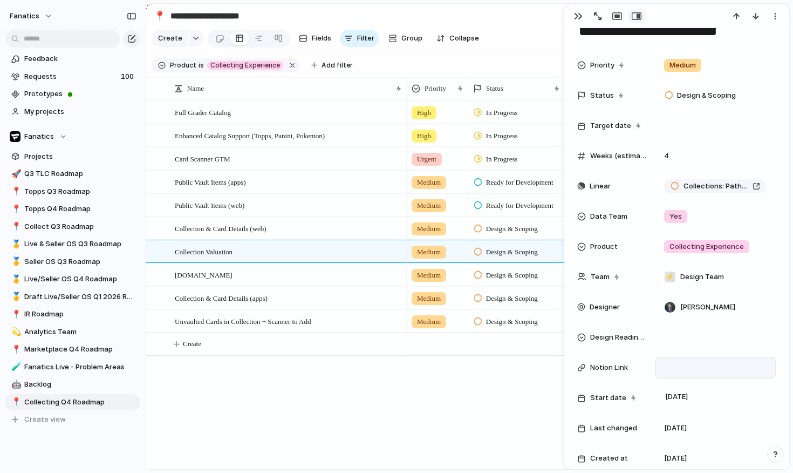
click at [686, 372] on div at bounding box center [715, 367] width 113 height 14
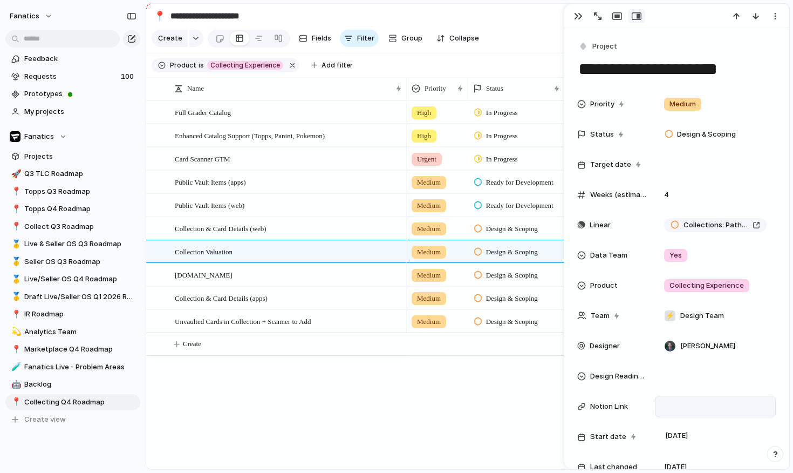
click at [448, 384] on div "Urgent In Progress [DATE] 4 Card Scanner GTM High In Progress [DATE] Enhanced C…" at bounding box center [598, 284] width 383 height 369
click at [581, 14] on div "button" at bounding box center [578, 16] width 9 height 9
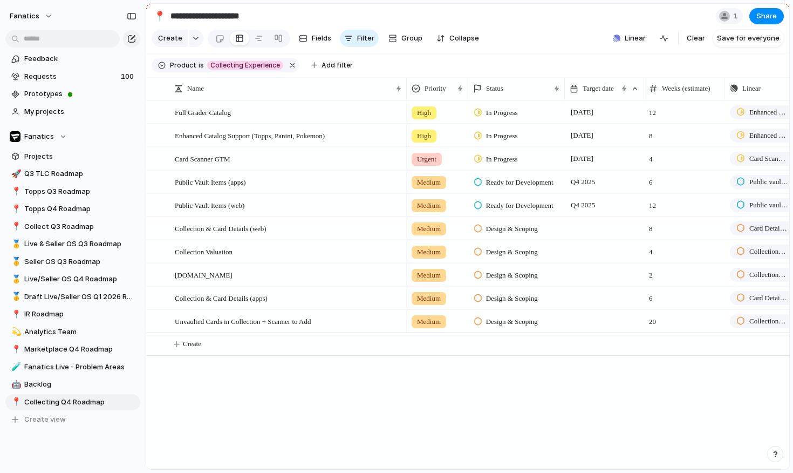
click at [590, 227] on div at bounding box center [604, 228] width 79 height 22
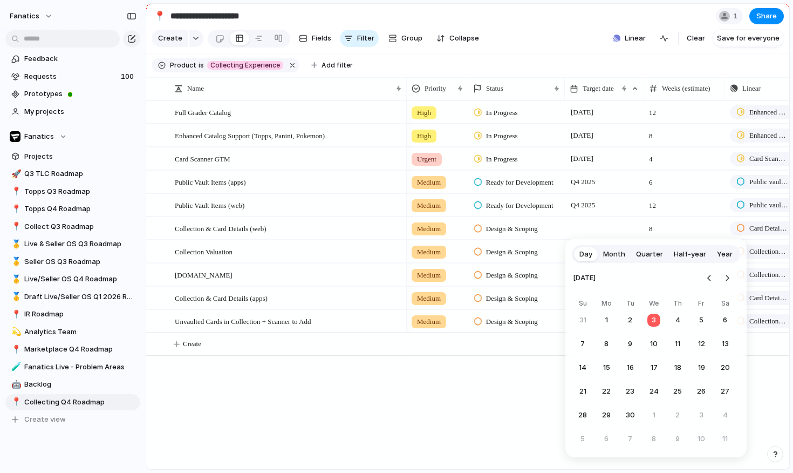
click at [648, 250] on span "Quarter" at bounding box center [649, 254] width 27 height 11
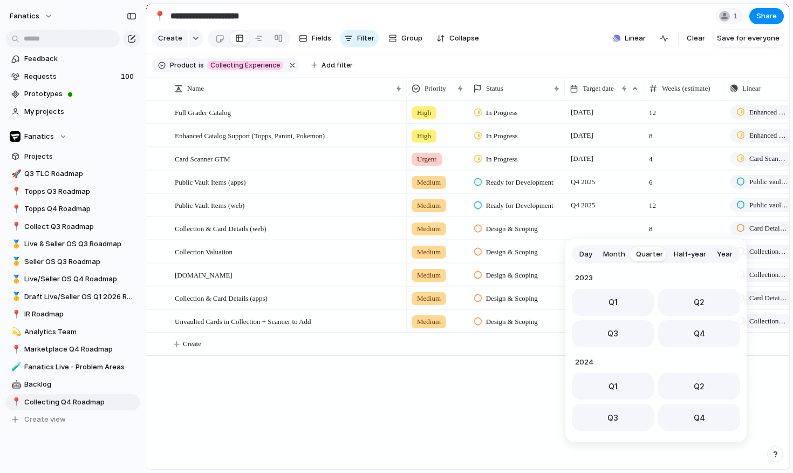
scroll to position [171, 0]
click at [698, 328] on span "Q4" at bounding box center [699, 329] width 11 height 11
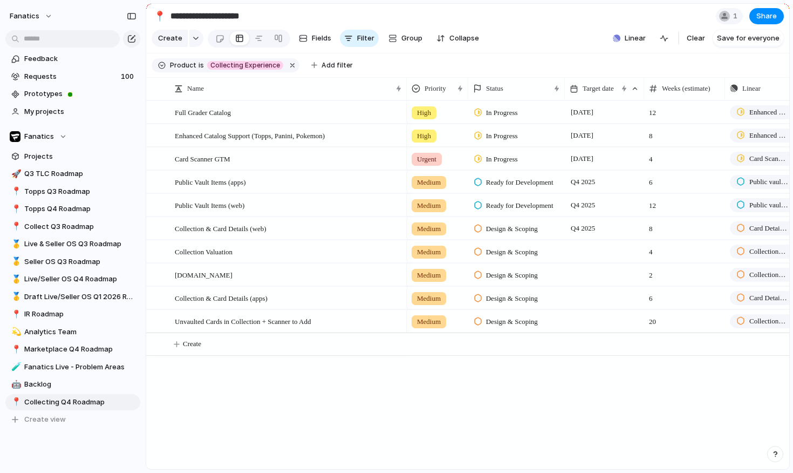
click at [516, 398] on div "Urgent In Progress [DATE] 4 Card Scanner GTM High In Progress [DATE] Enhanced C…" at bounding box center [598, 284] width 383 height 369
click at [595, 254] on div at bounding box center [604, 251] width 79 height 22
click at [595, 270] on div at bounding box center [604, 274] width 79 height 22
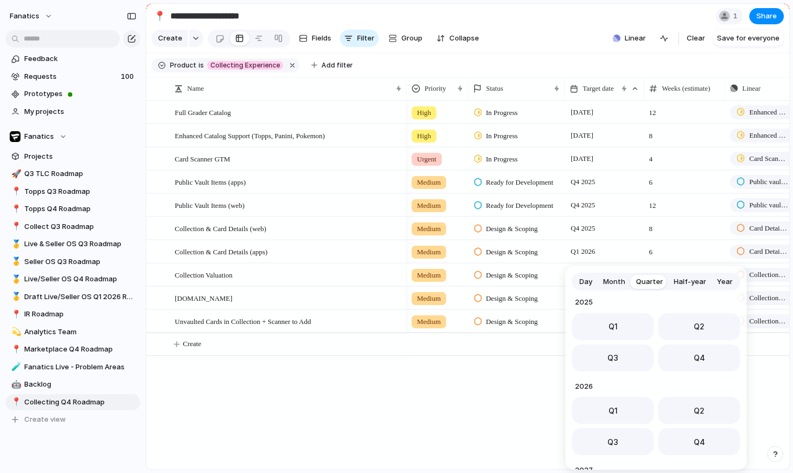
click at [679, 346] on button "Q4" at bounding box center [699, 357] width 82 height 27
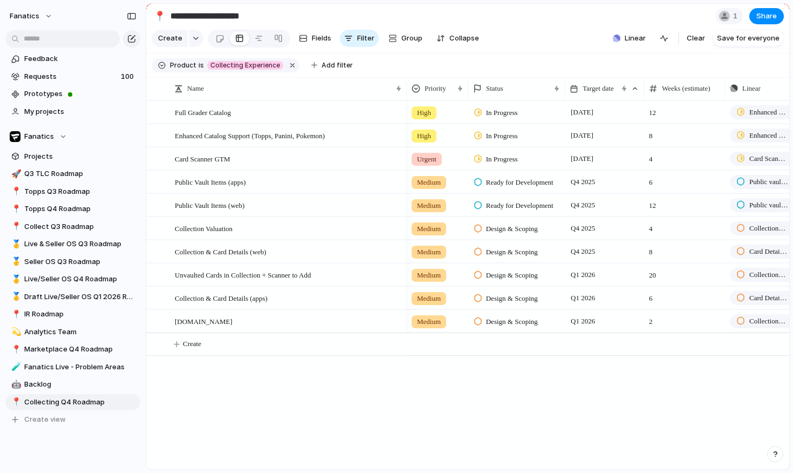
scroll to position [0, 222]
